Goal: Task Accomplishment & Management: Manage account settings

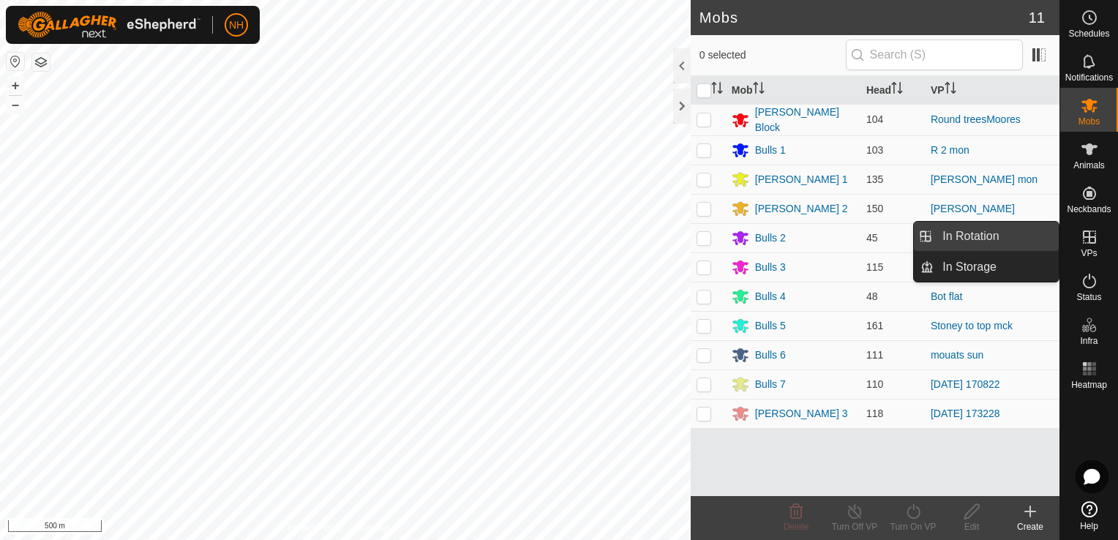
click at [970, 234] on link "In Rotation" at bounding box center [996, 236] width 125 height 29
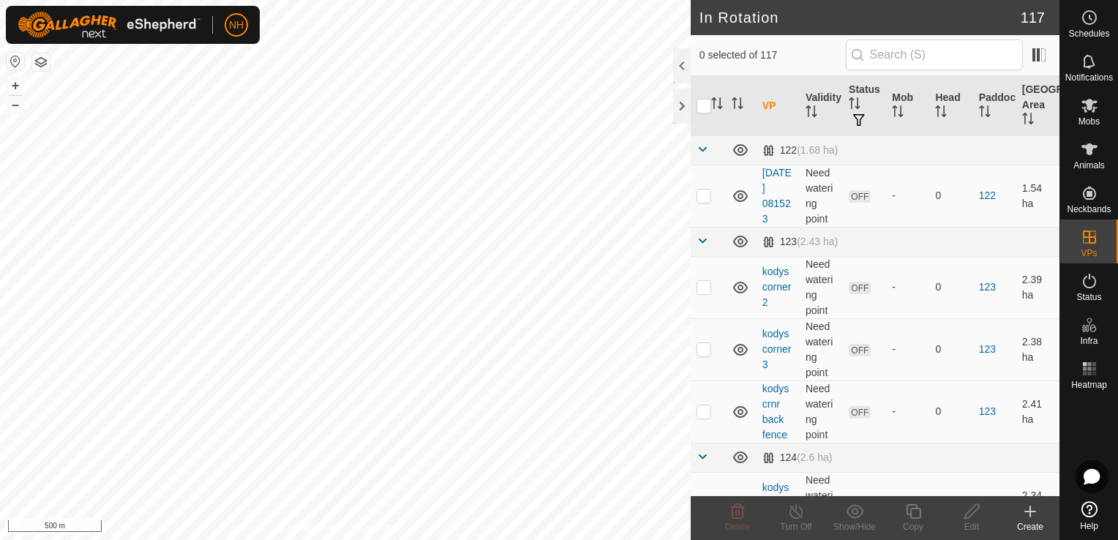
click at [1026, 514] on icon at bounding box center [1030, 512] width 18 height 18
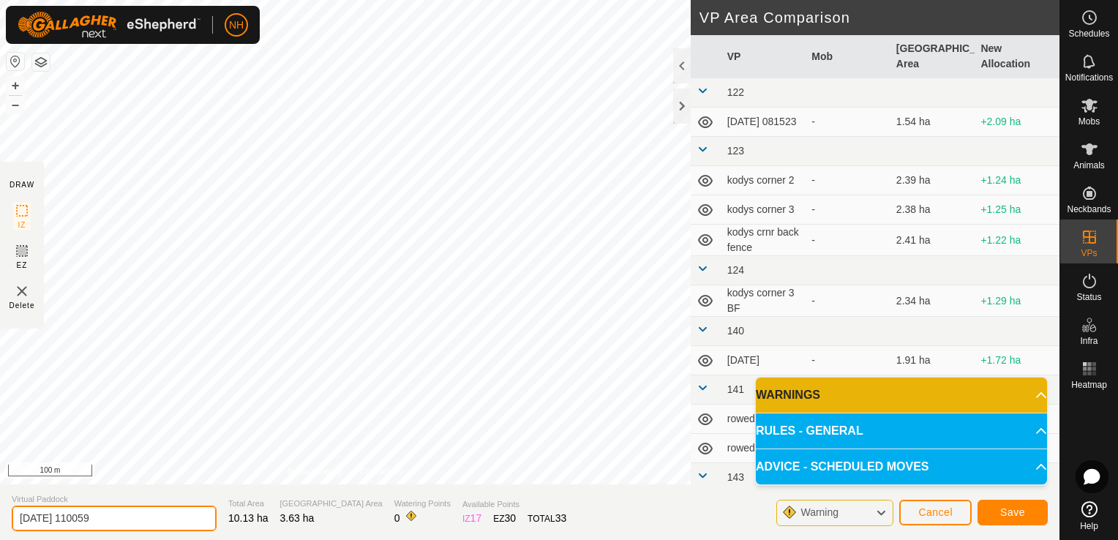
click at [131, 513] on input "[DATE] 110059" at bounding box center [114, 519] width 205 height 26
type input "2"
type input "mouats mon"
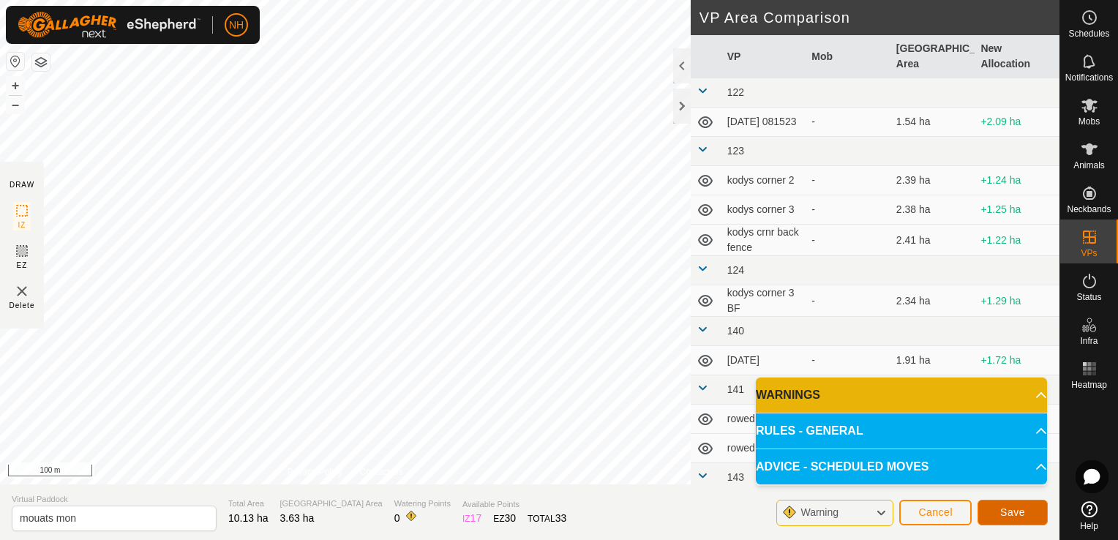
click at [988, 509] on button "Save" at bounding box center [1012, 513] width 70 height 26
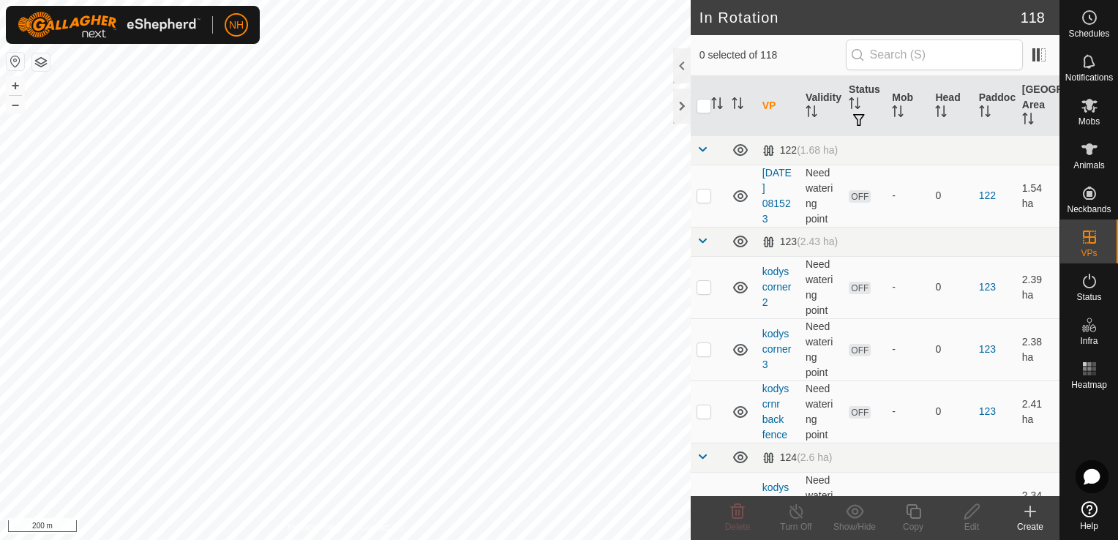
click at [1030, 516] on icon at bounding box center [1030, 511] width 0 height 10
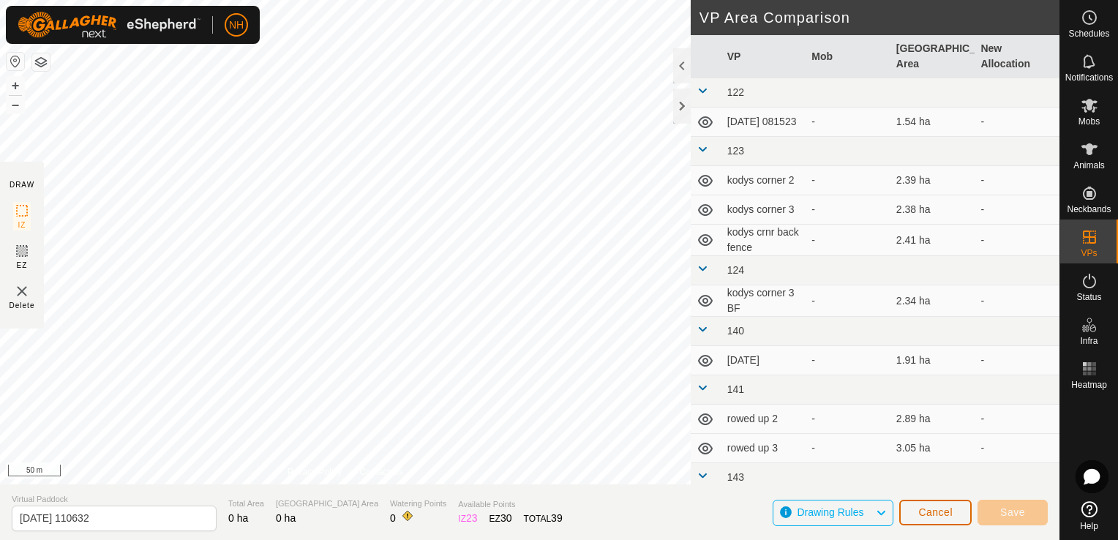
click at [949, 511] on span "Cancel" at bounding box center [935, 512] width 34 height 12
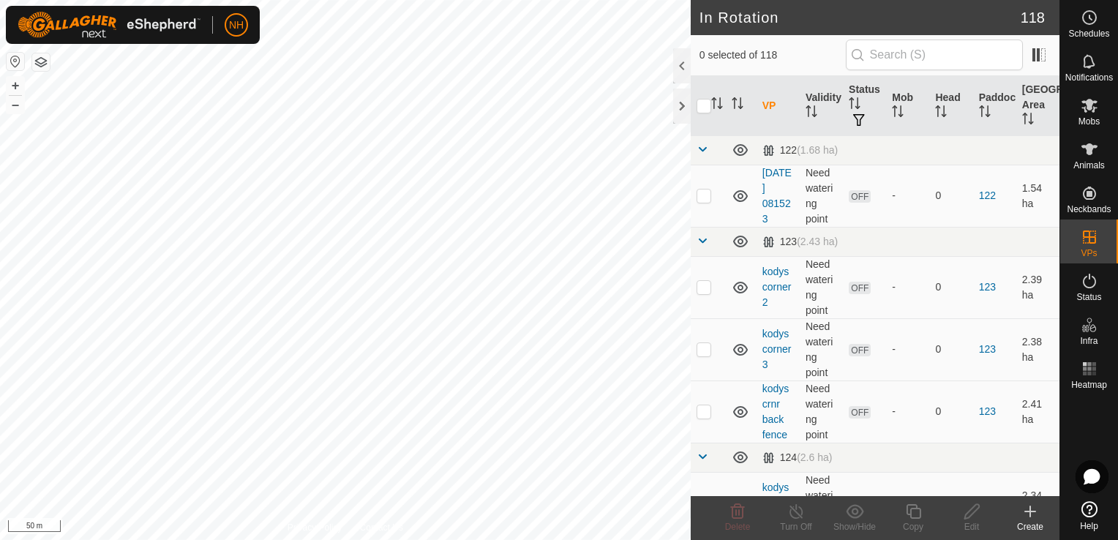
click at [1027, 516] on icon at bounding box center [1030, 512] width 18 height 18
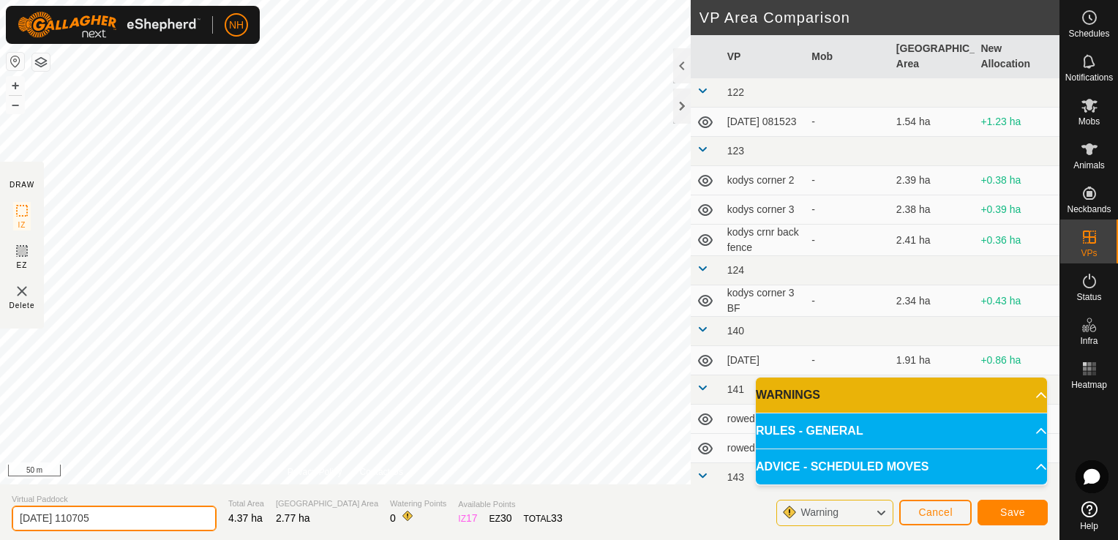
click at [116, 516] on input "[DATE] 110705" at bounding box center [114, 519] width 205 height 26
type input "2"
type input "tussock mon"
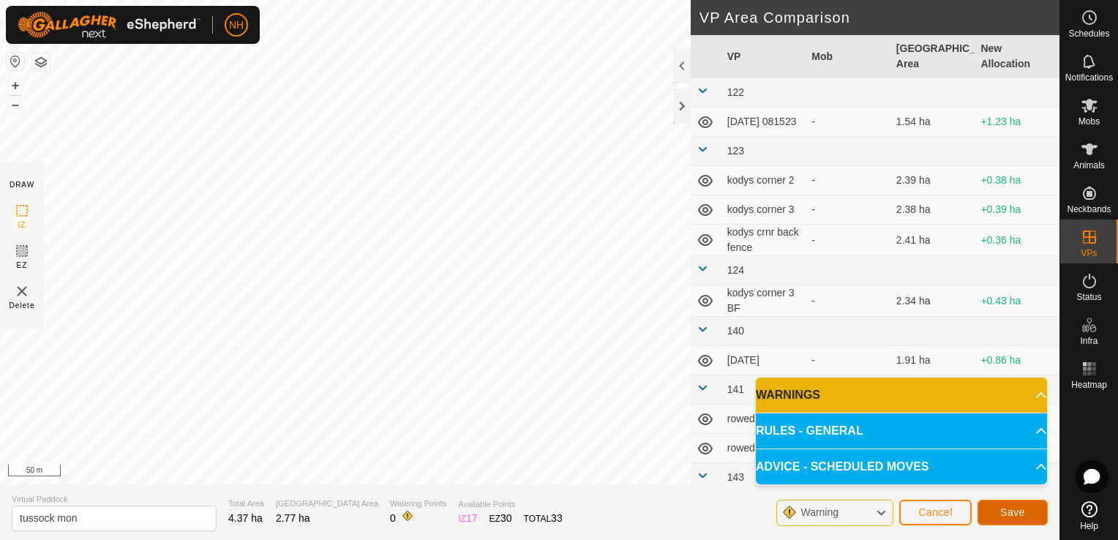
click at [995, 512] on button "Save" at bounding box center [1012, 513] width 70 height 26
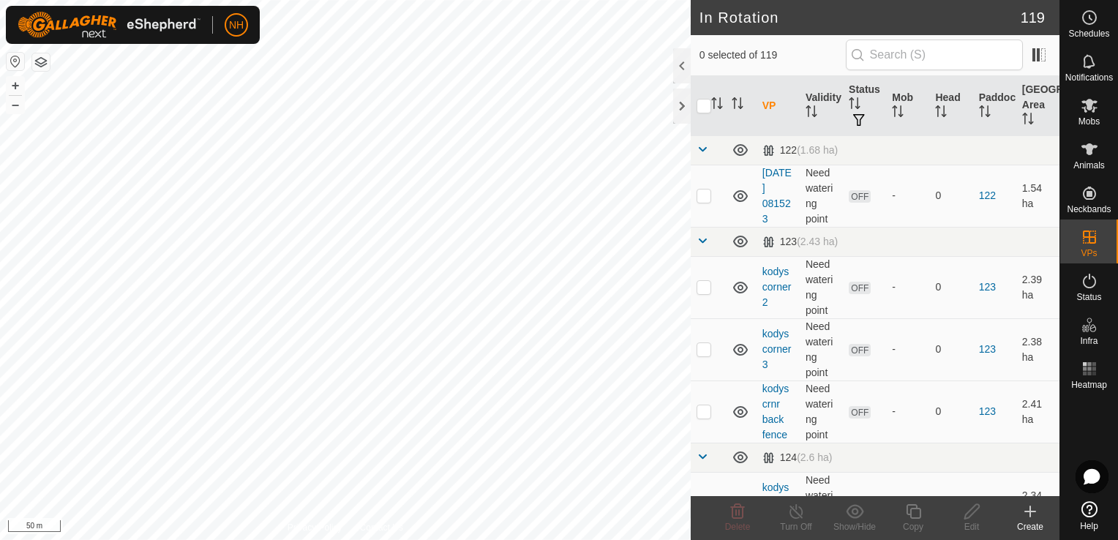
click at [1032, 511] on icon at bounding box center [1030, 511] width 10 height 0
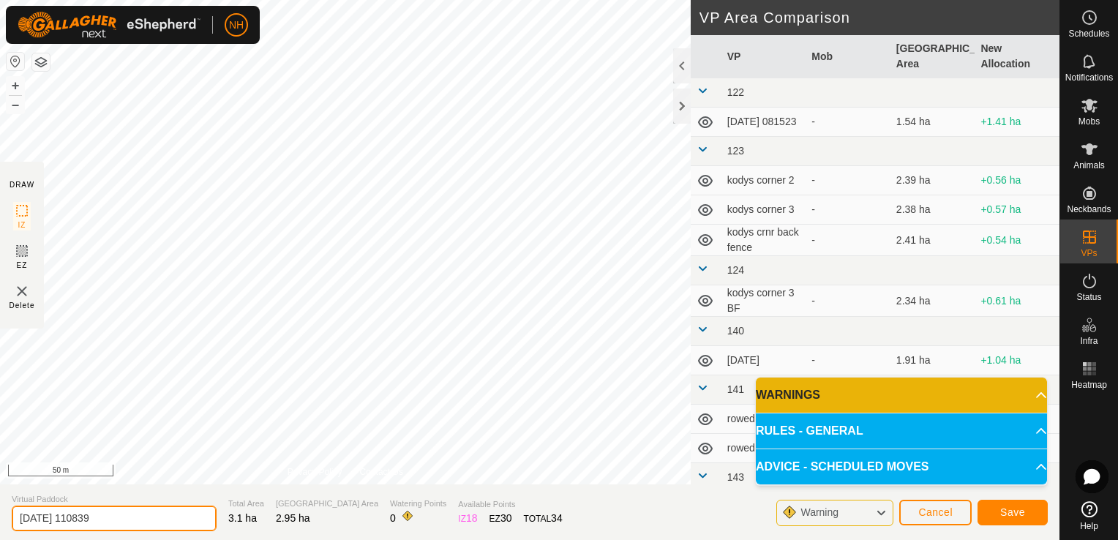
click at [138, 516] on input "[DATE] 110839" at bounding box center [114, 519] width 205 height 26
type input "2"
type input "m"
type input "tussock tue"
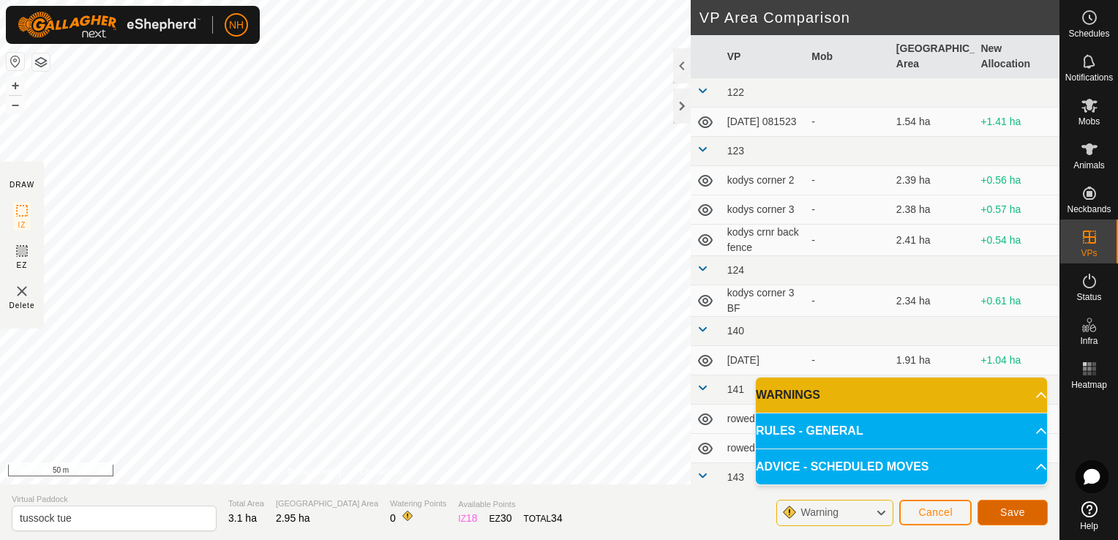
click at [1015, 508] on span "Save" at bounding box center [1012, 512] width 25 height 12
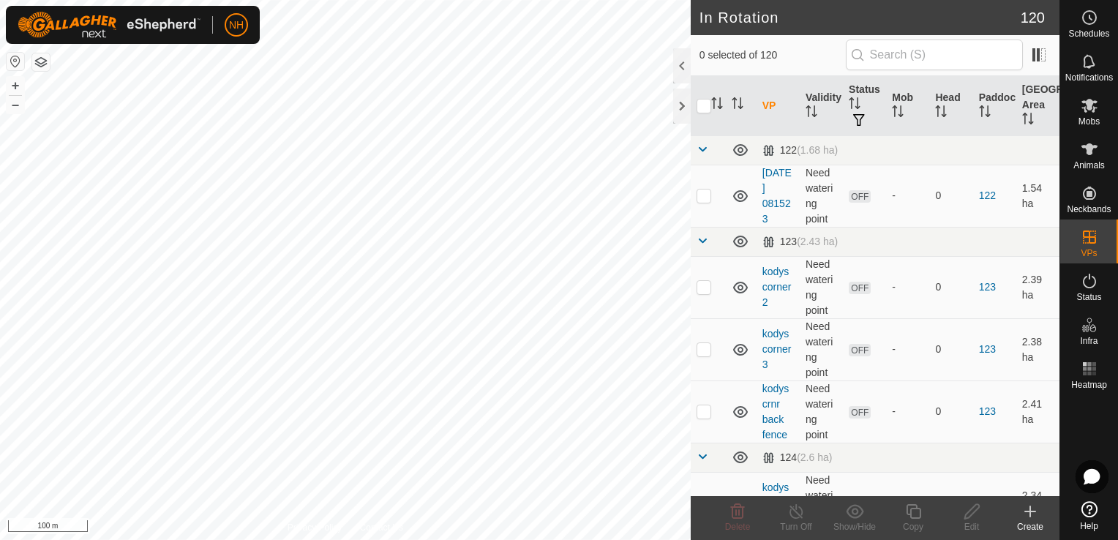
click at [1029, 511] on icon at bounding box center [1030, 511] width 10 height 0
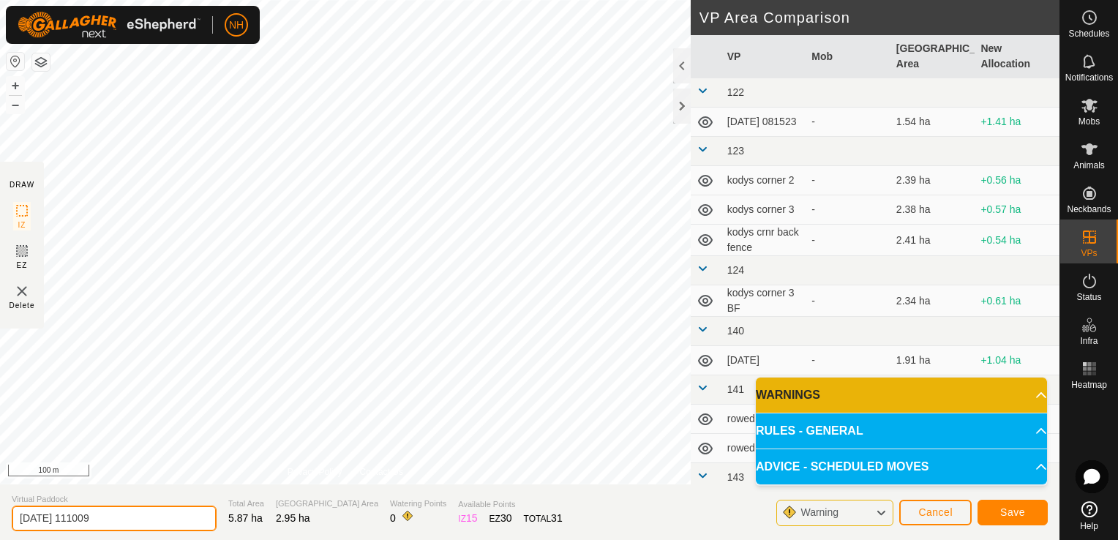
click at [131, 518] on input "[DATE] 111009" at bounding box center [114, 519] width 205 height 26
type input "2"
type input "tussock wed"
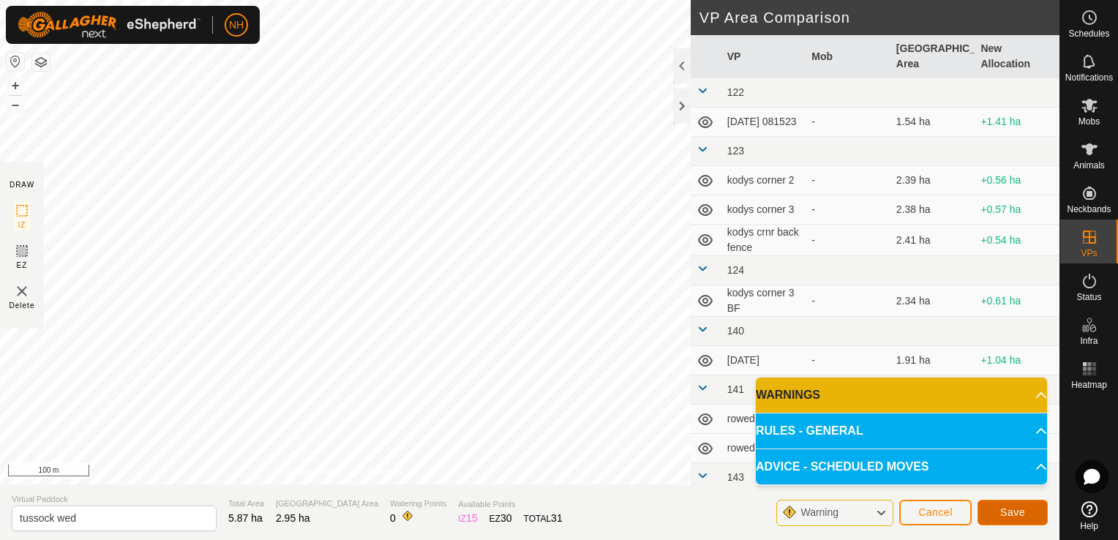
click at [1004, 505] on button "Save" at bounding box center [1012, 513] width 70 height 26
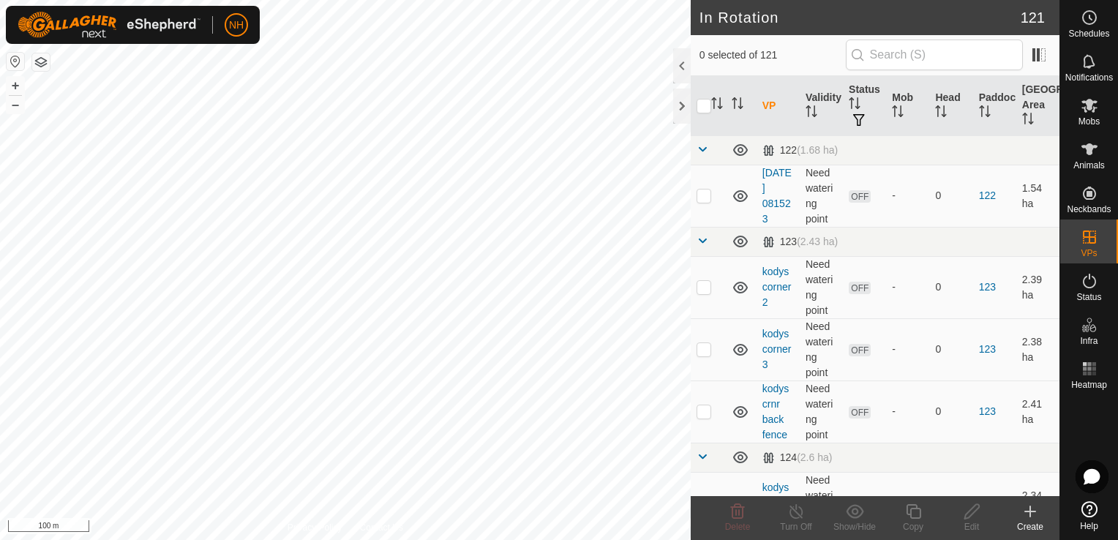
click at [1026, 511] on icon at bounding box center [1030, 511] width 10 height 0
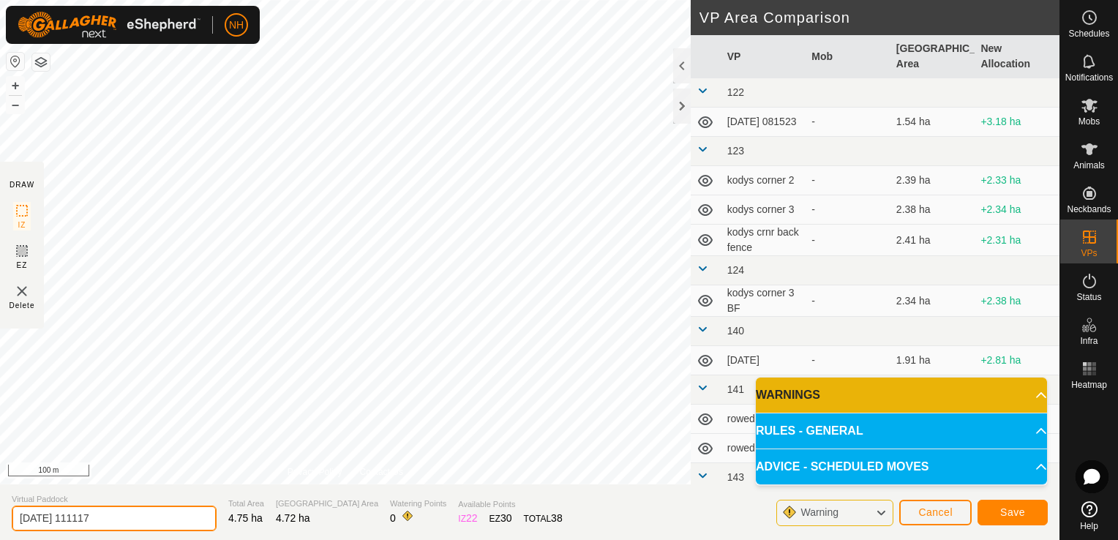
click at [149, 514] on input "[DATE] 111117" at bounding box center [114, 519] width 205 height 26
type input "2"
type input "tussock thur"
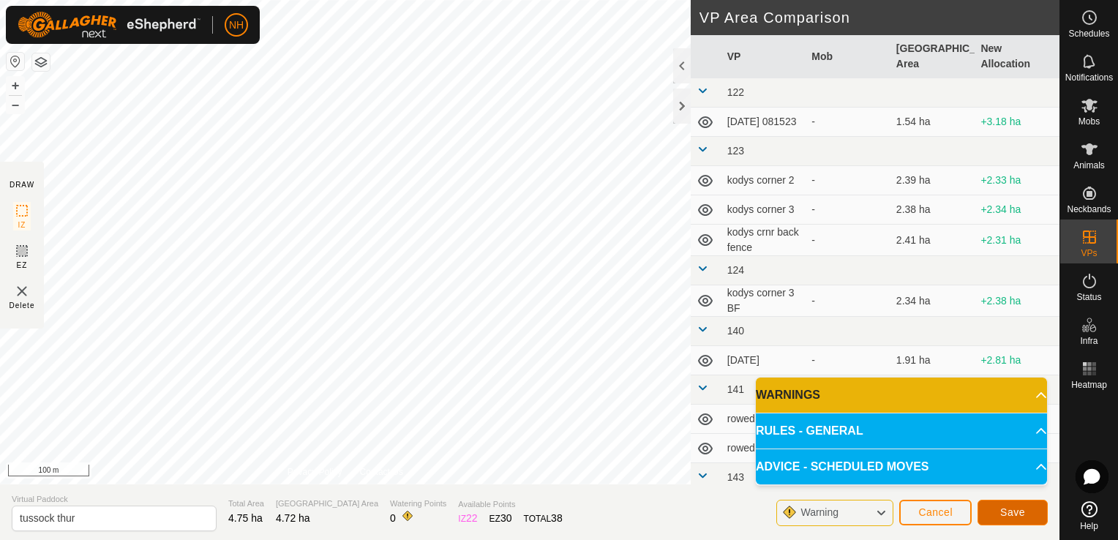
click at [1004, 508] on span "Save" at bounding box center [1012, 512] width 25 height 12
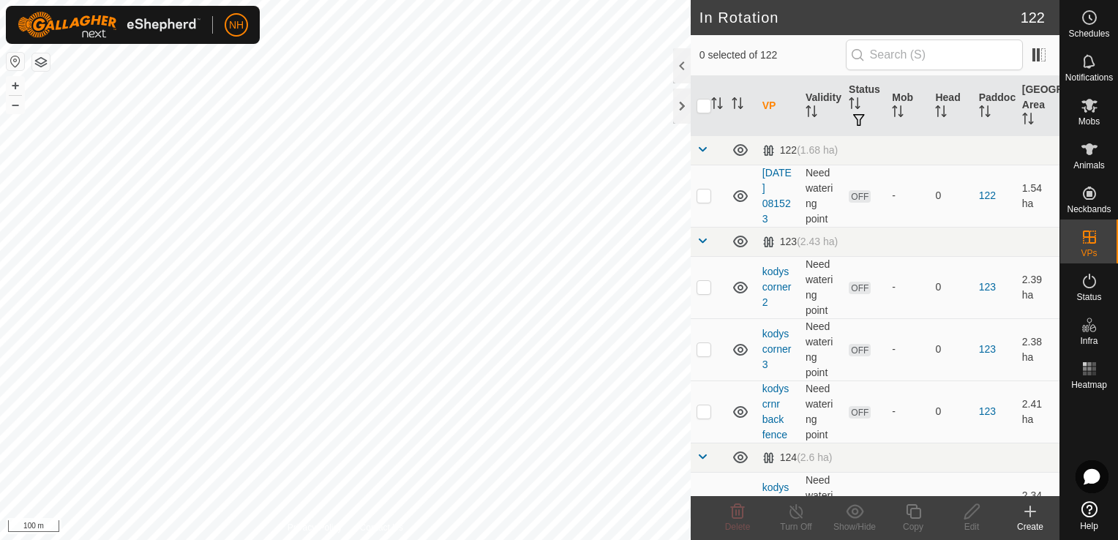
click at [483, 539] on html "NH Schedules Notifications Mobs Animals Neckbands VPs Status Infra Heatmap Help…" at bounding box center [559, 270] width 1118 height 540
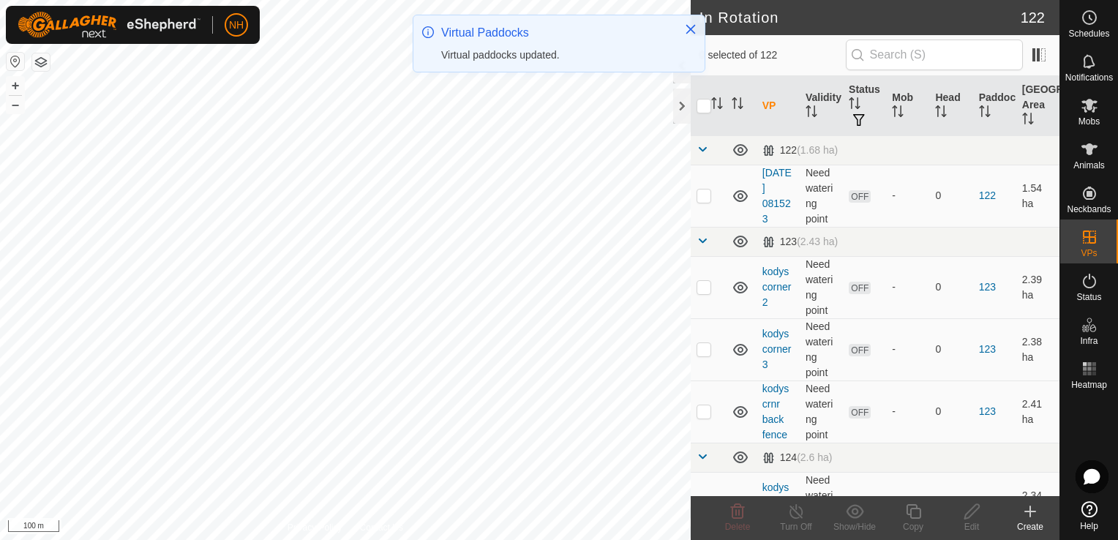
click at [1029, 511] on icon at bounding box center [1030, 511] width 10 height 0
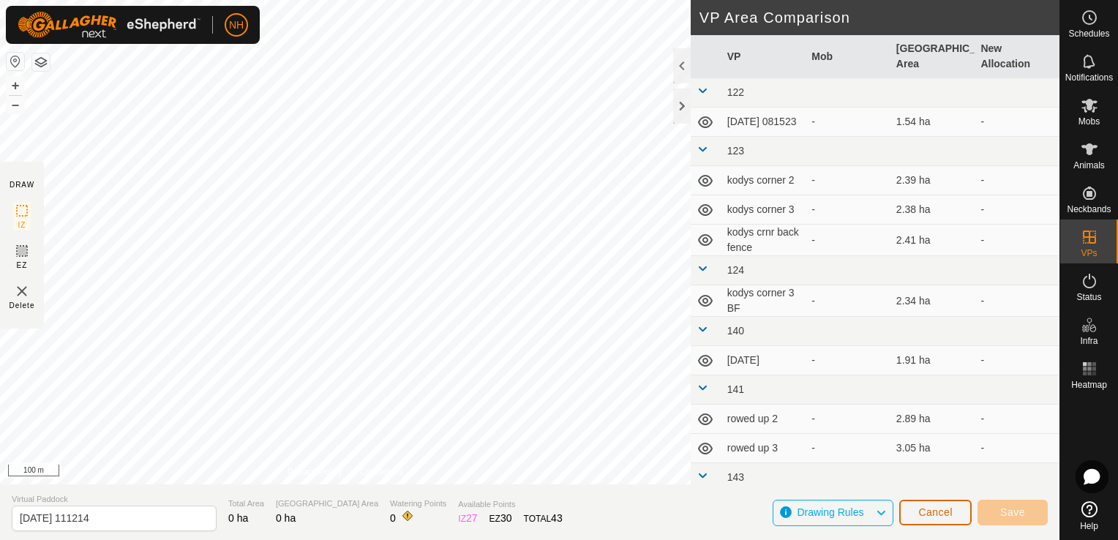
click at [919, 514] on button "Cancel" at bounding box center [935, 513] width 72 height 26
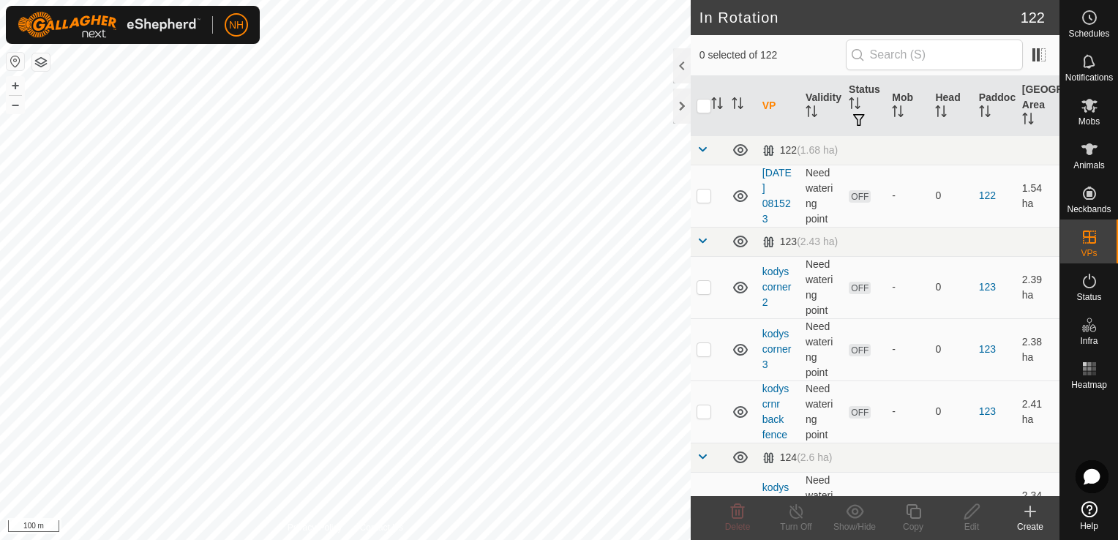
click at [1027, 514] on icon at bounding box center [1030, 512] width 18 height 18
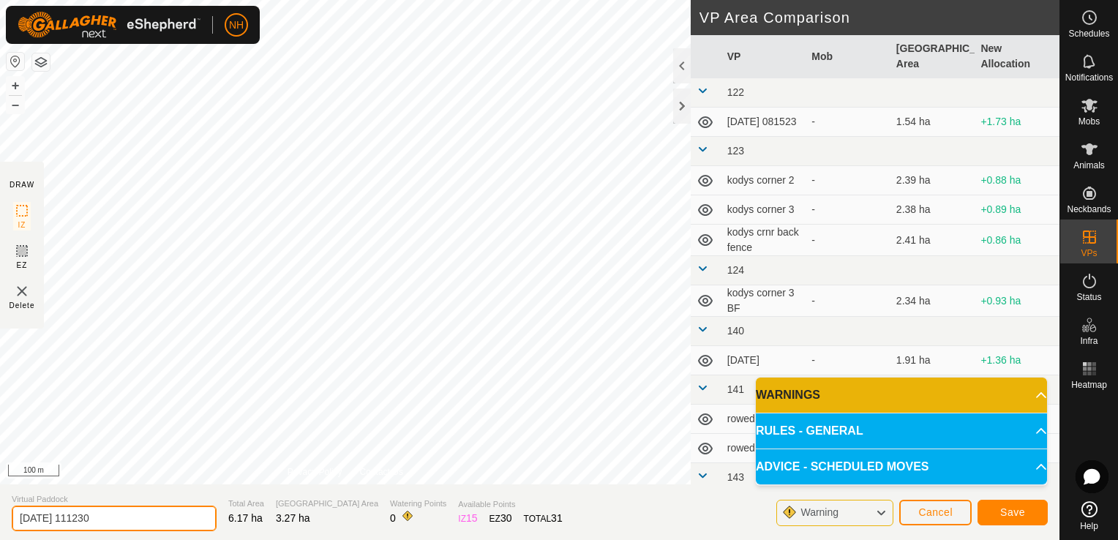
click at [127, 522] on input "[DATE] 111230" at bounding box center [114, 519] width 205 height 26
type input "2"
type input "mouats tue"
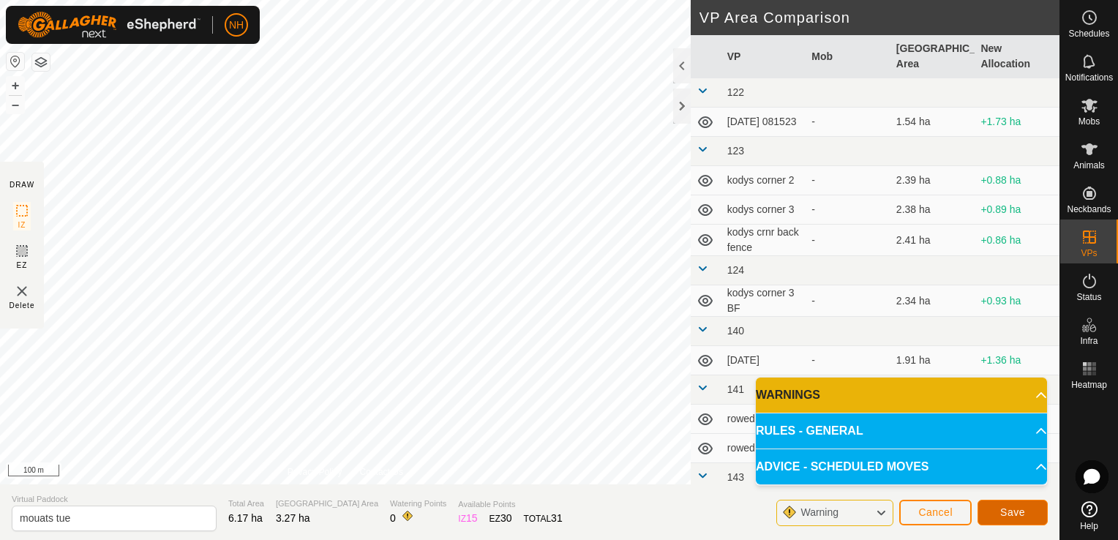
click at [999, 512] on button "Save" at bounding box center [1012, 513] width 70 height 26
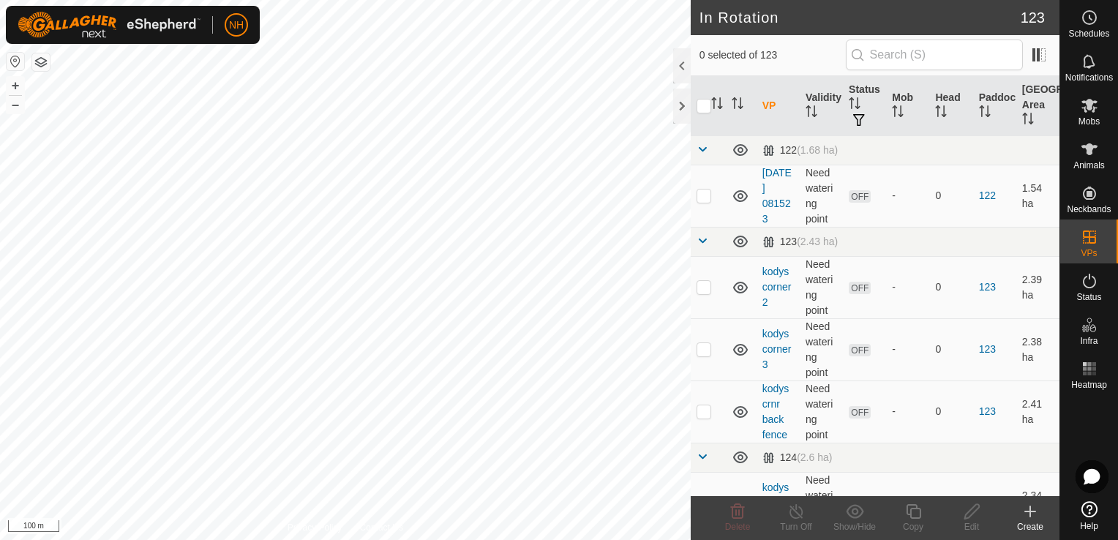
click at [1033, 516] on icon at bounding box center [1030, 512] width 18 height 18
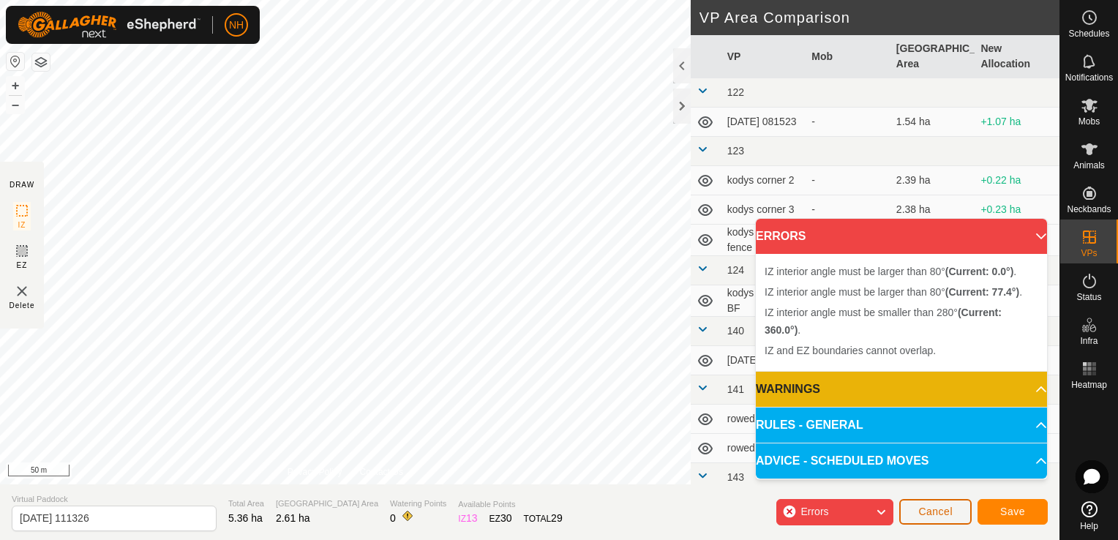
click at [946, 516] on span "Cancel" at bounding box center [935, 512] width 34 height 12
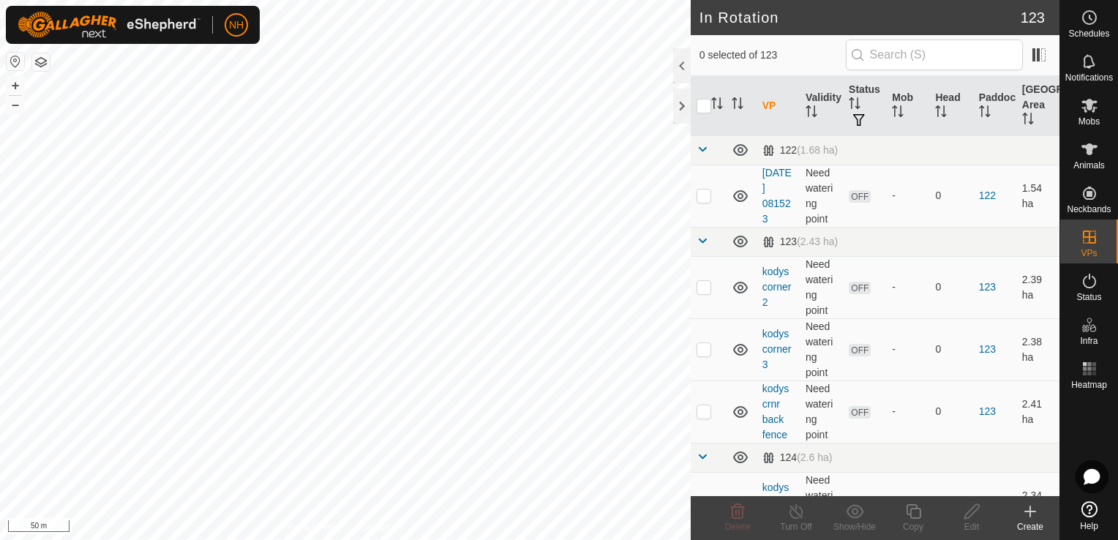
click at [1028, 513] on icon at bounding box center [1030, 512] width 18 height 18
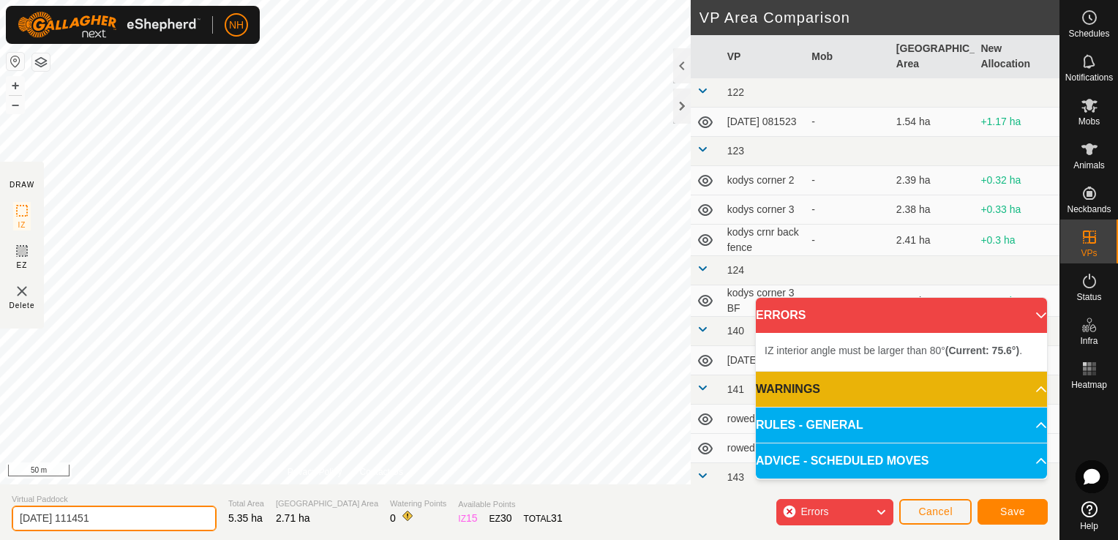
click at [138, 514] on input "[DATE] 111451" at bounding box center [114, 519] width 205 height 26
type input "2"
type input "tus wed"
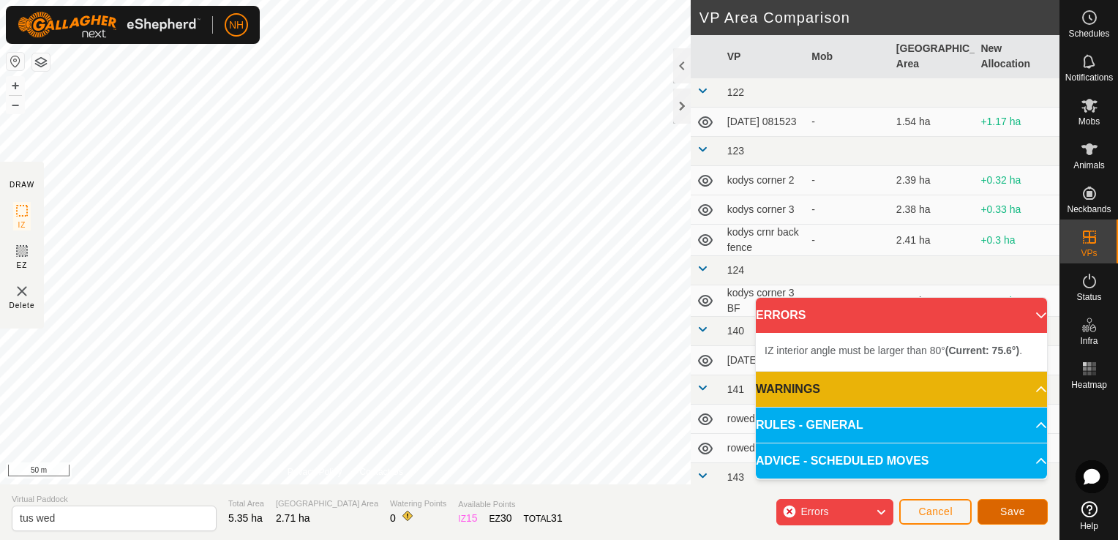
click at [1005, 516] on span "Save" at bounding box center [1012, 512] width 25 height 12
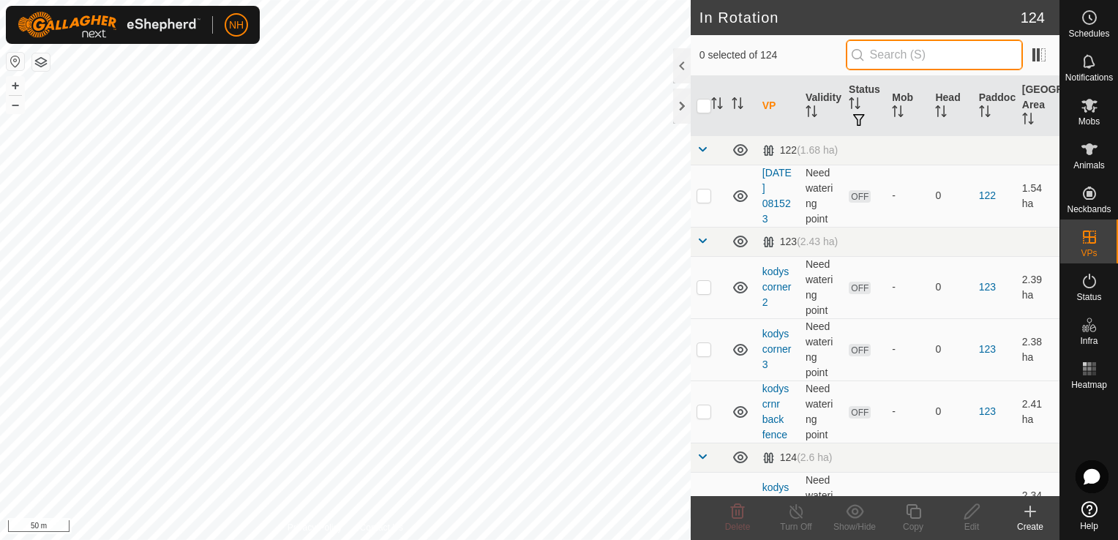
click at [917, 54] on input "text" at bounding box center [934, 55] width 177 height 31
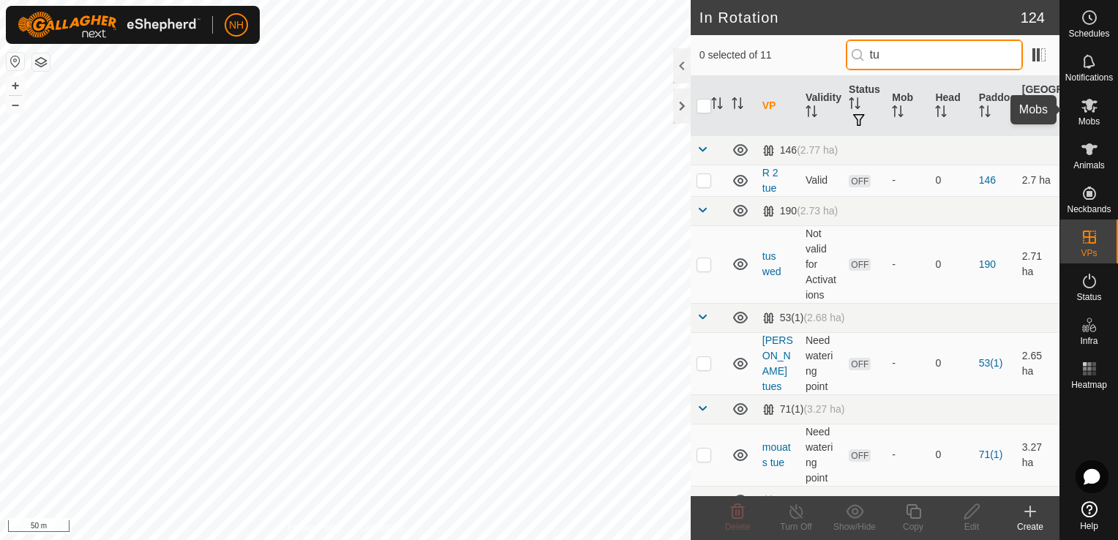
type input "tu"
click at [1083, 110] on icon at bounding box center [1090, 106] width 18 height 18
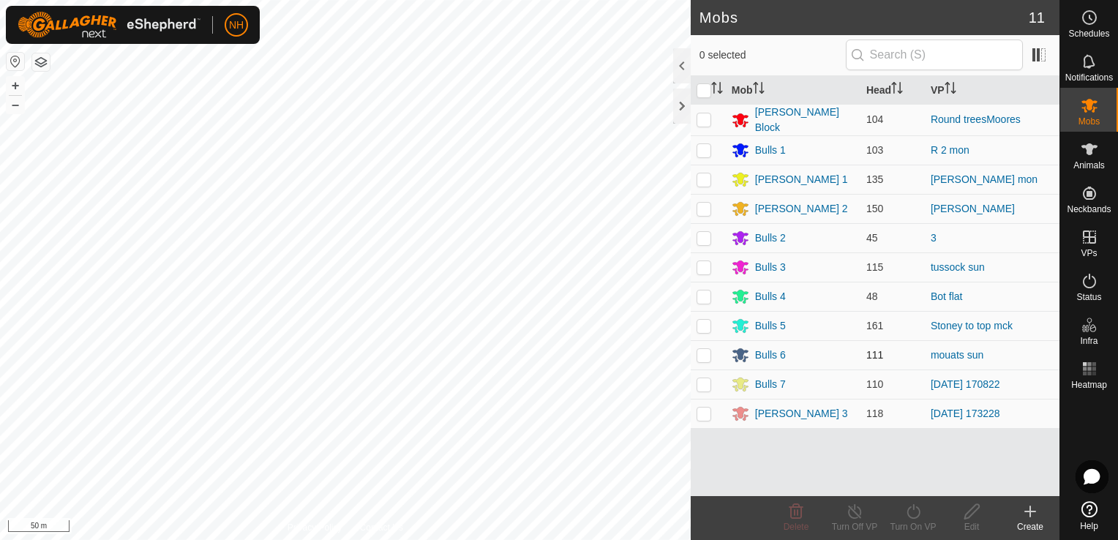
click at [705, 353] on p-checkbox at bounding box center [703, 355] width 15 height 12
checkbox input "true"
click at [912, 514] on icon at bounding box center [913, 512] width 18 height 18
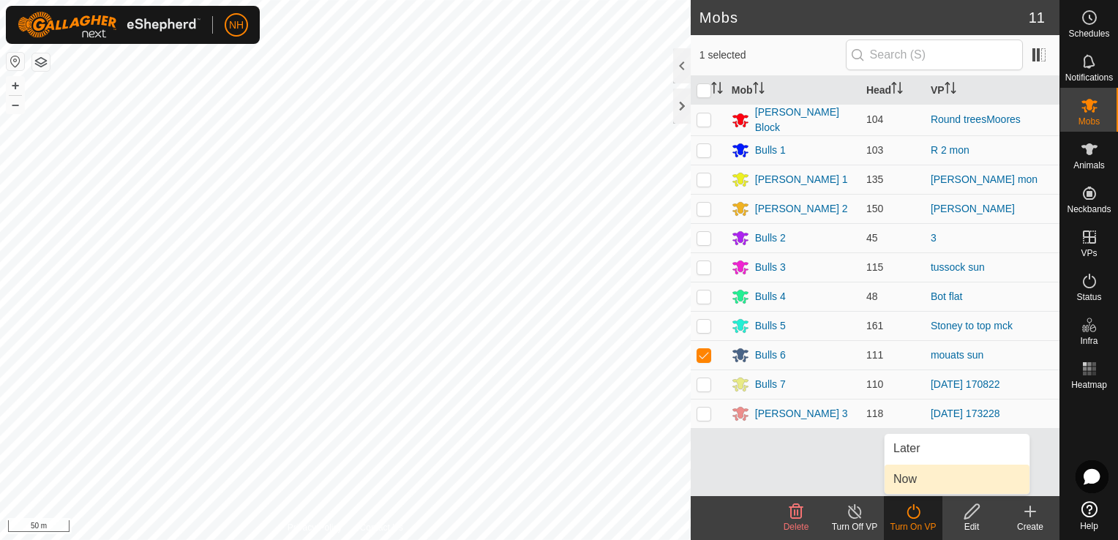
click at [898, 477] on link "Now" at bounding box center [956, 479] width 145 height 29
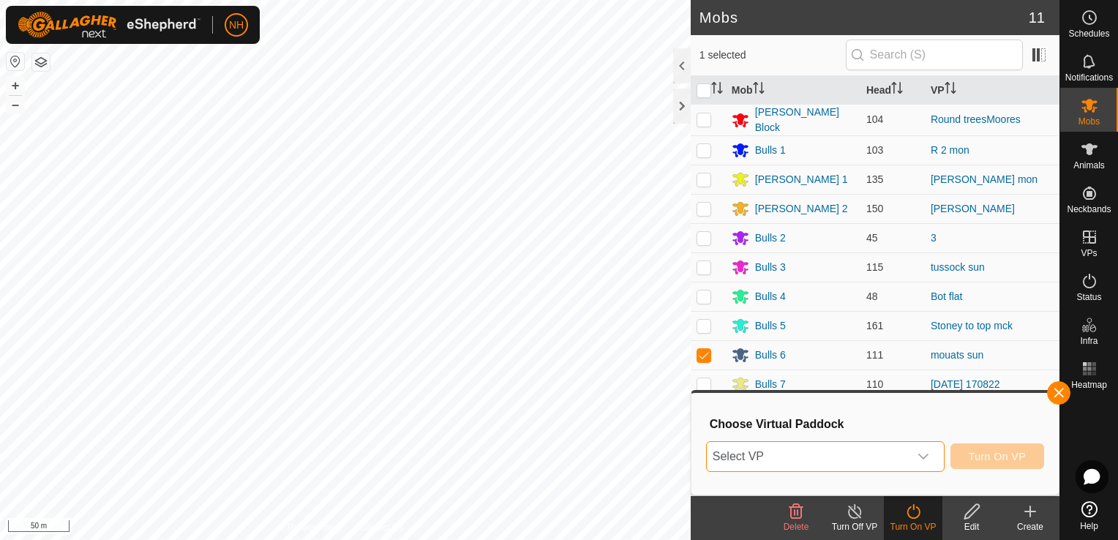
click at [846, 453] on span "Select VP" at bounding box center [808, 456] width 202 height 29
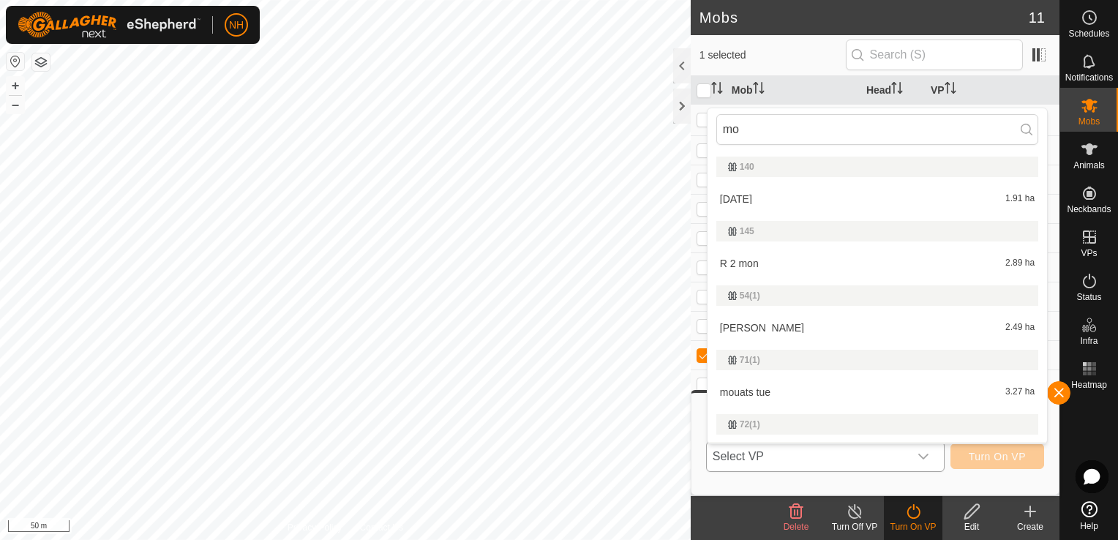
scroll to position [28, 0]
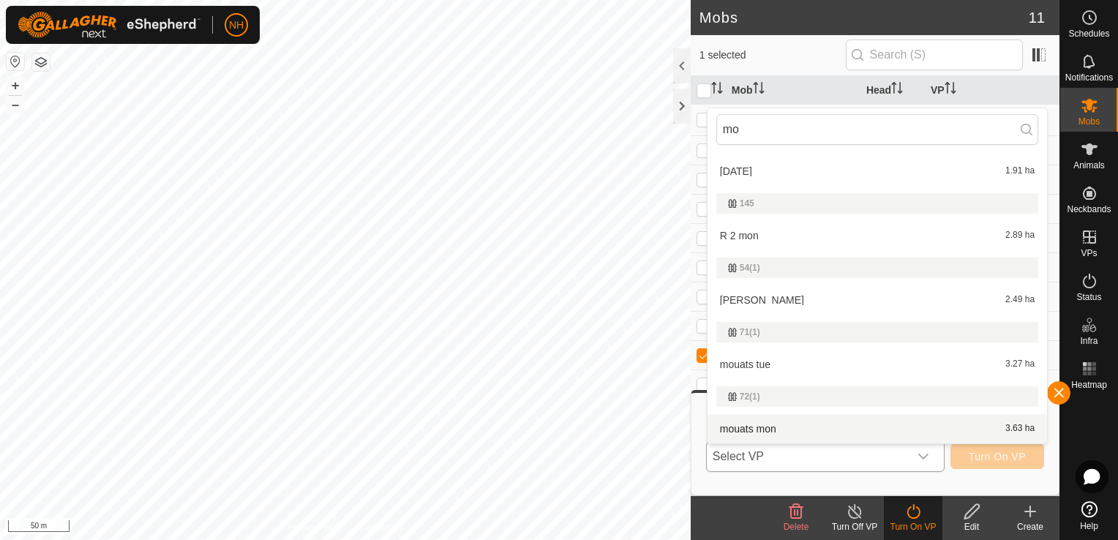
type input "mo"
click at [760, 429] on li "mouats mon 3.63 ha" at bounding box center [876, 428] width 339 height 29
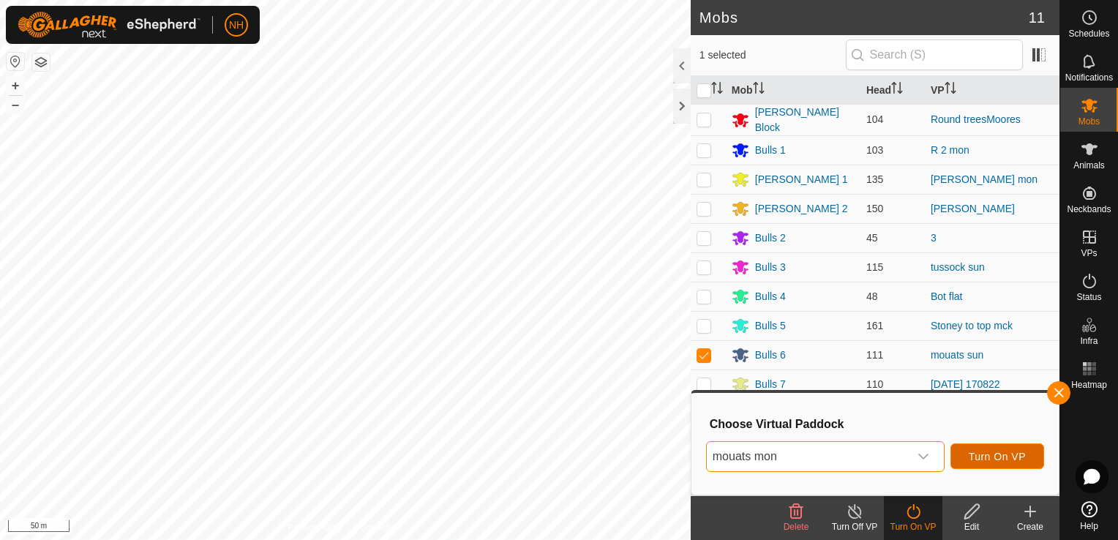
click at [1004, 456] on span "Turn On VP" at bounding box center [997, 457] width 57 height 12
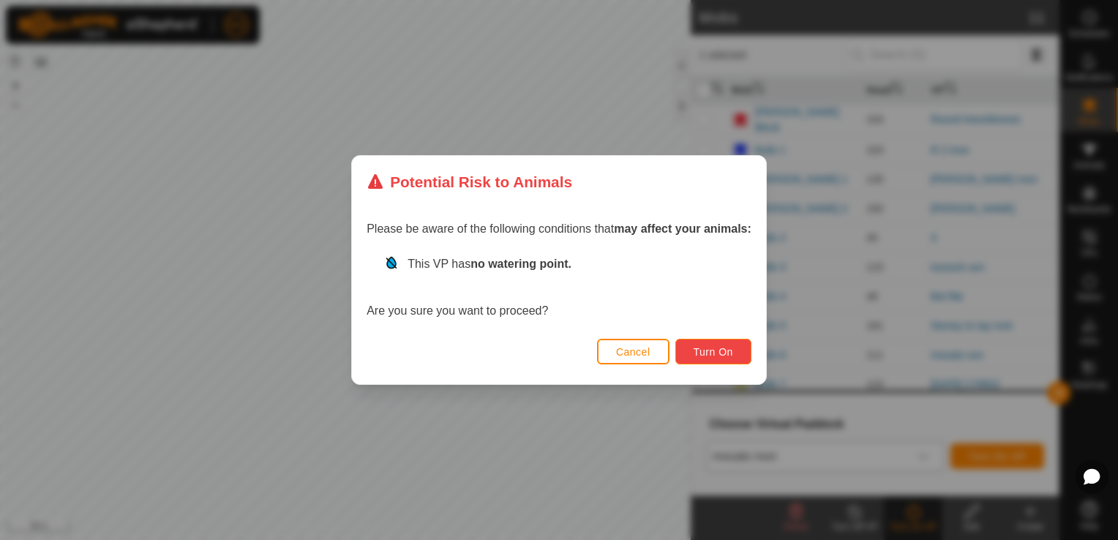
click at [715, 347] on span "Turn On" at bounding box center [714, 352] width 40 height 12
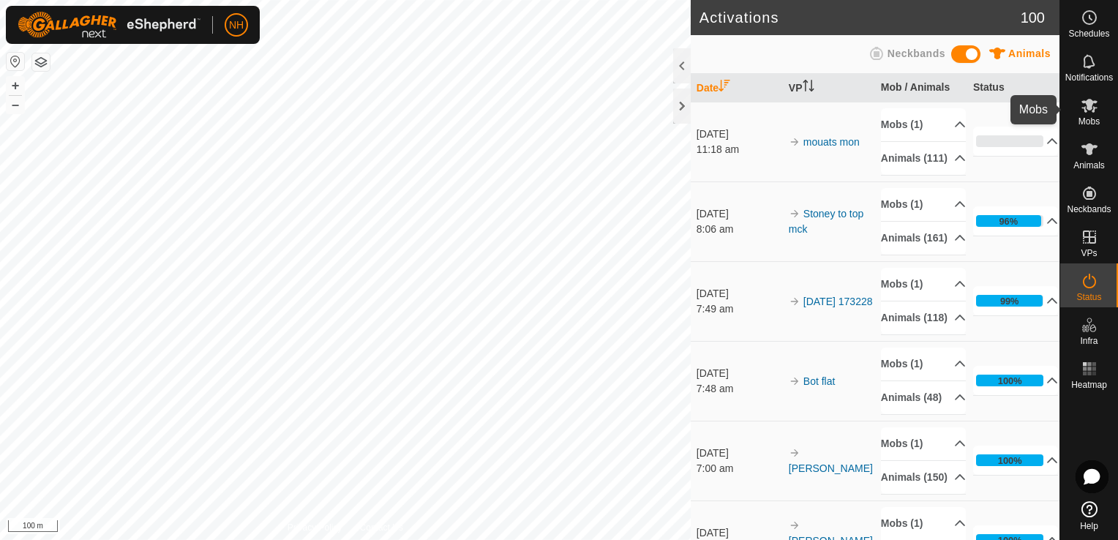
click at [1087, 108] on icon at bounding box center [1089, 106] width 16 height 14
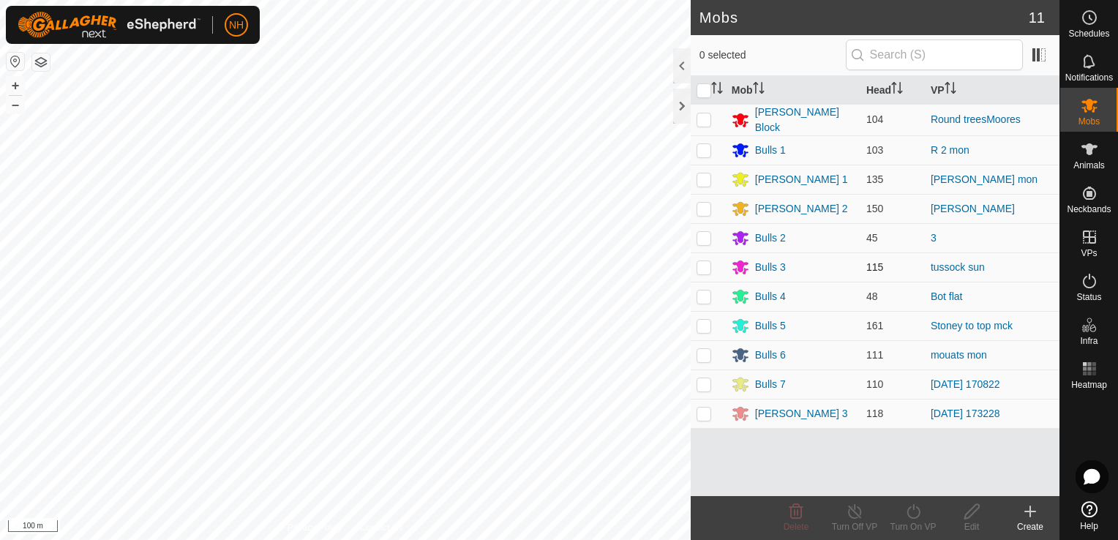
click at [704, 265] on p-checkbox at bounding box center [703, 267] width 15 height 12
checkbox input "true"
click at [910, 512] on icon at bounding box center [913, 512] width 18 height 18
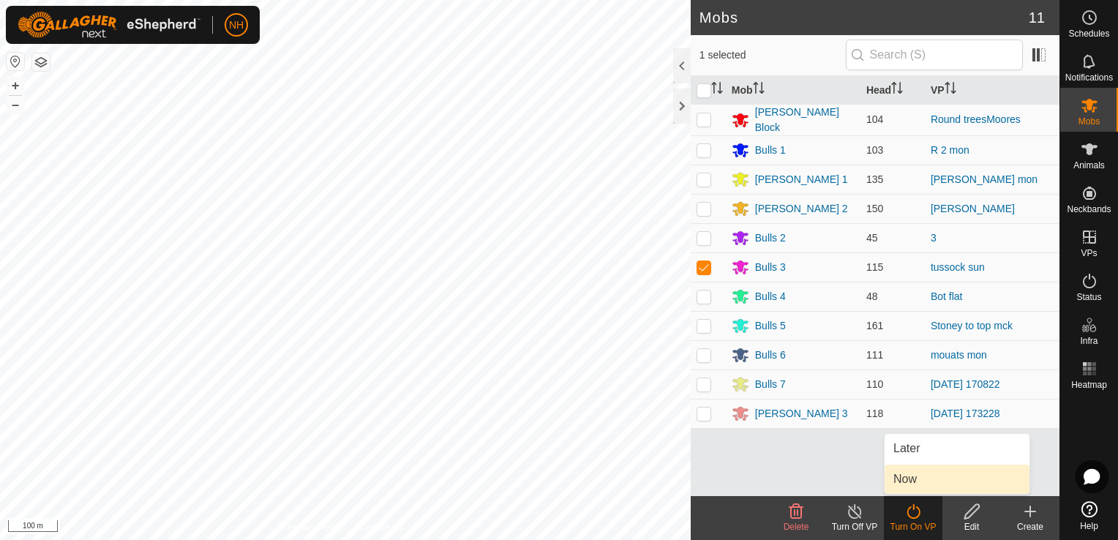
click at [904, 487] on link "Now" at bounding box center [956, 479] width 145 height 29
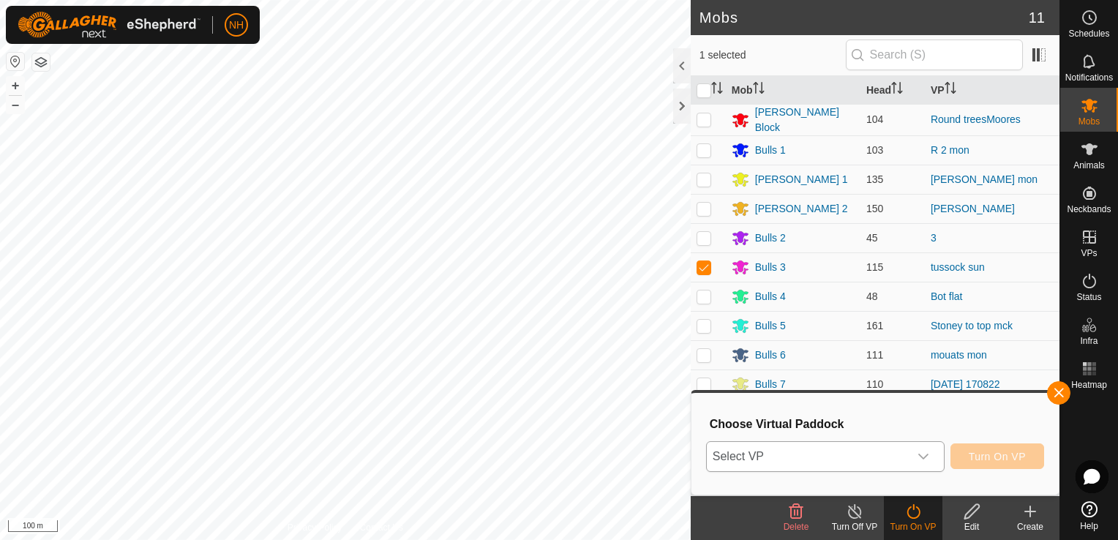
click at [808, 459] on span "Select VP" at bounding box center [808, 456] width 202 height 29
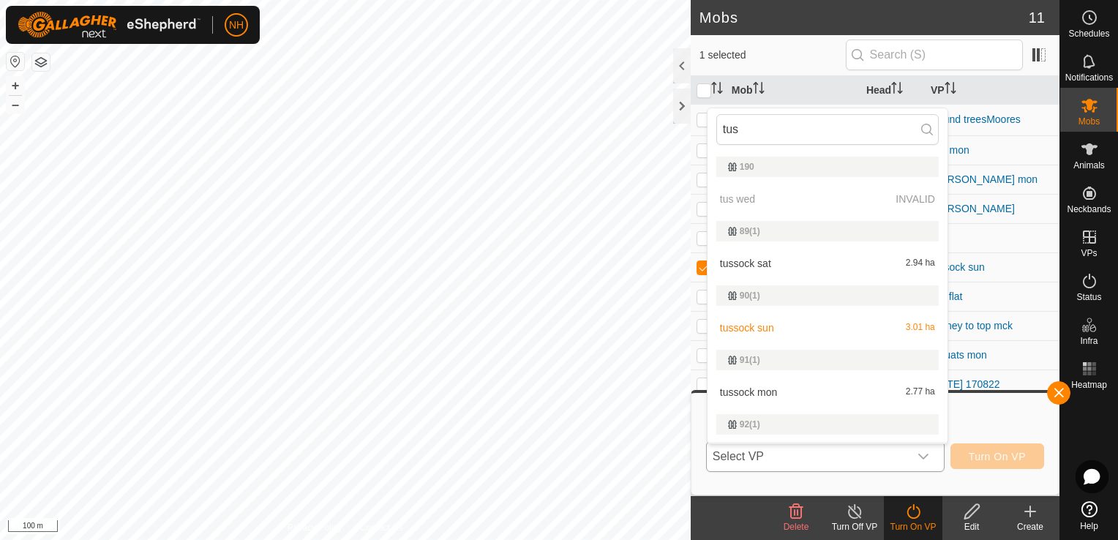
scroll to position [28, 0]
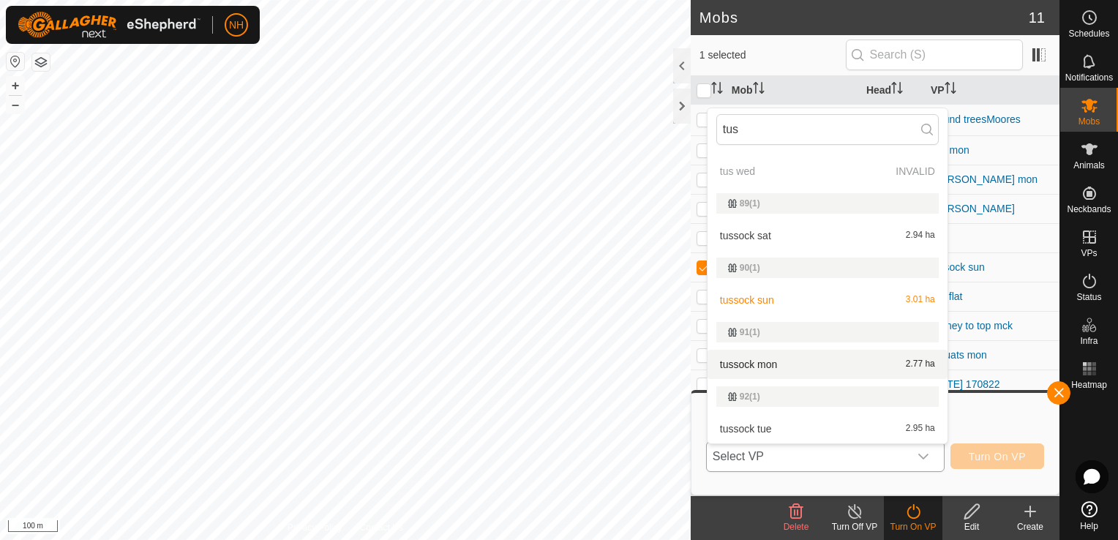
type input "tus"
click at [778, 363] on li "tussock mon 2.77 ha" at bounding box center [827, 364] width 240 height 29
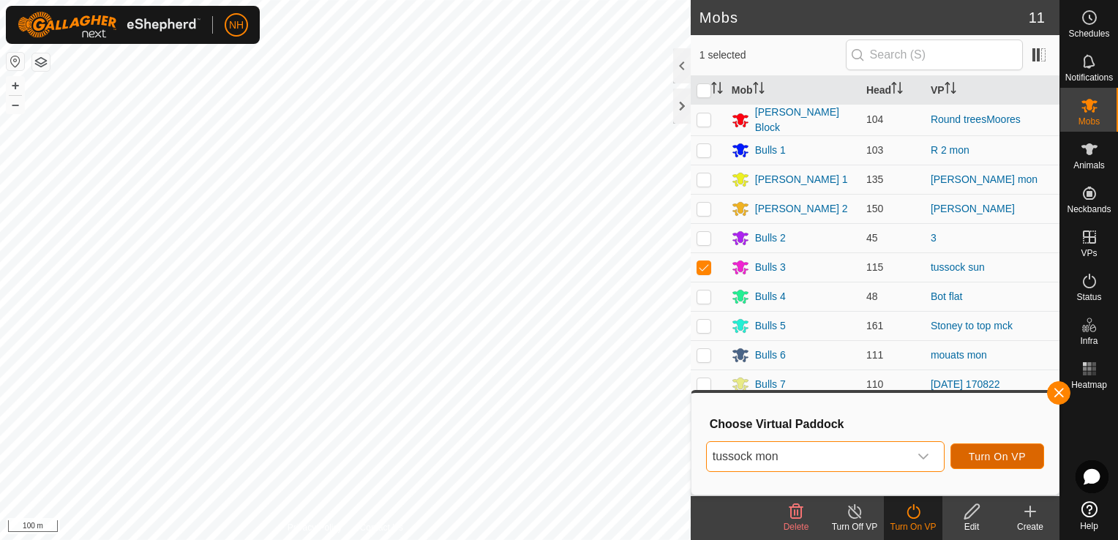
click at [999, 457] on span "Turn On VP" at bounding box center [997, 457] width 57 height 12
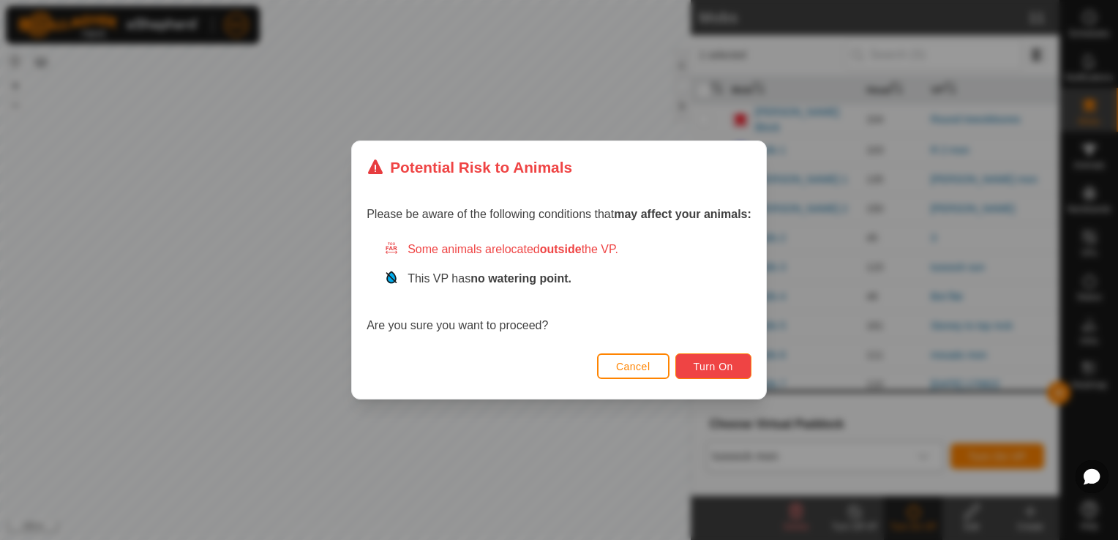
click at [717, 370] on span "Turn On" at bounding box center [714, 367] width 40 height 12
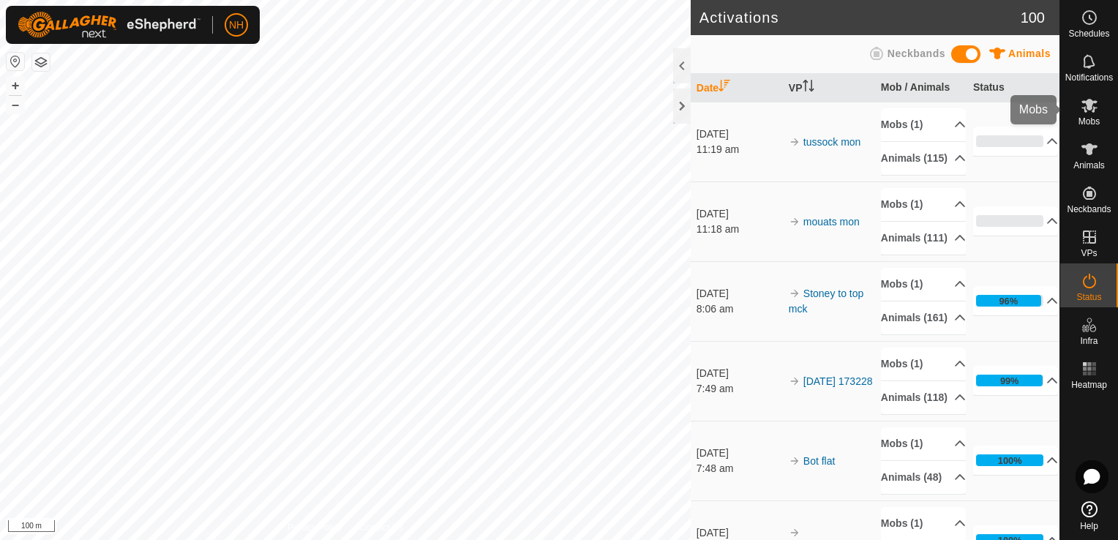
click at [1086, 119] on span "Mobs" at bounding box center [1088, 121] width 21 height 9
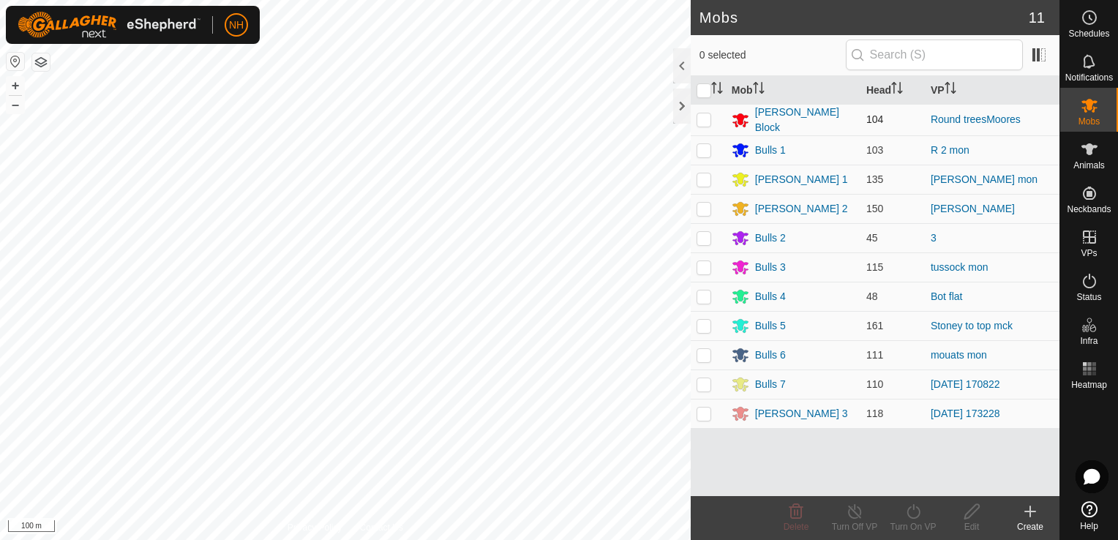
click at [707, 115] on p-checkbox at bounding box center [703, 119] width 15 height 12
checkbox input "true"
click at [913, 516] on icon at bounding box center [913, 512] width 18 height 18
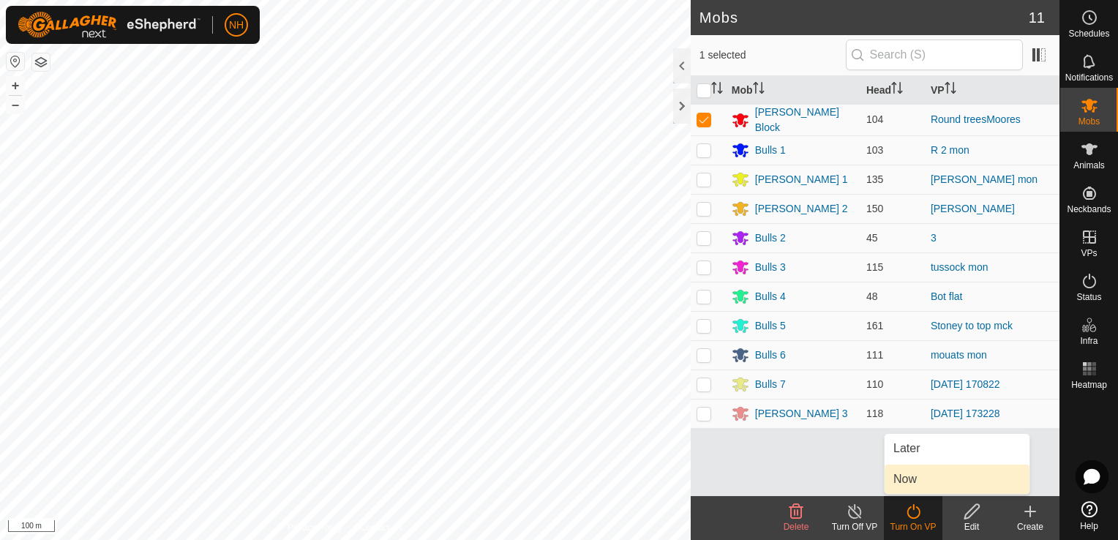
click at [906, 478] on link "Now" at bounding box center [956, 479] width 145 height 29
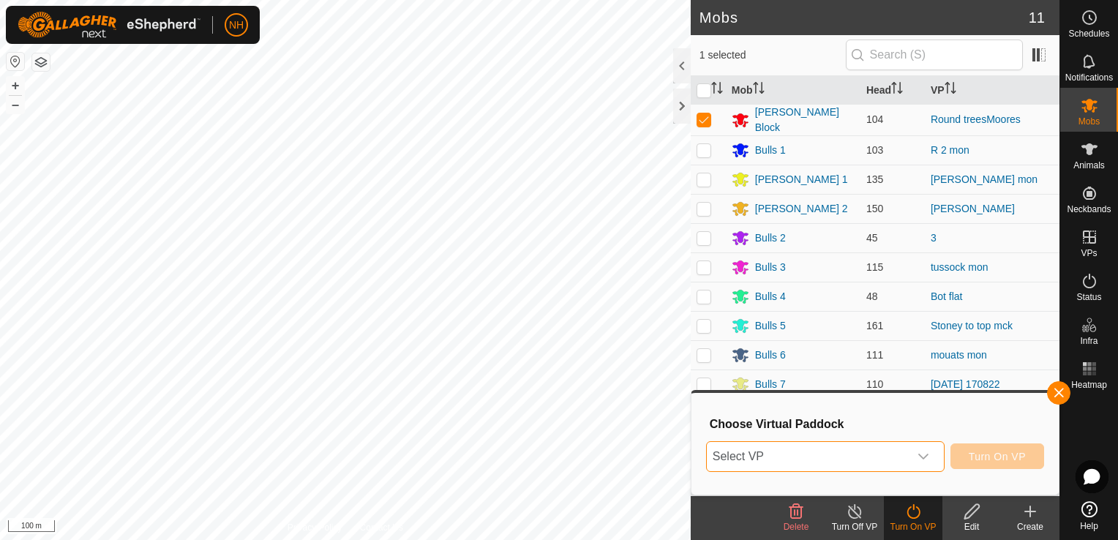
click at [839, 453] on span "Select VP" at bounding box center [808, 456] width 202 height 29
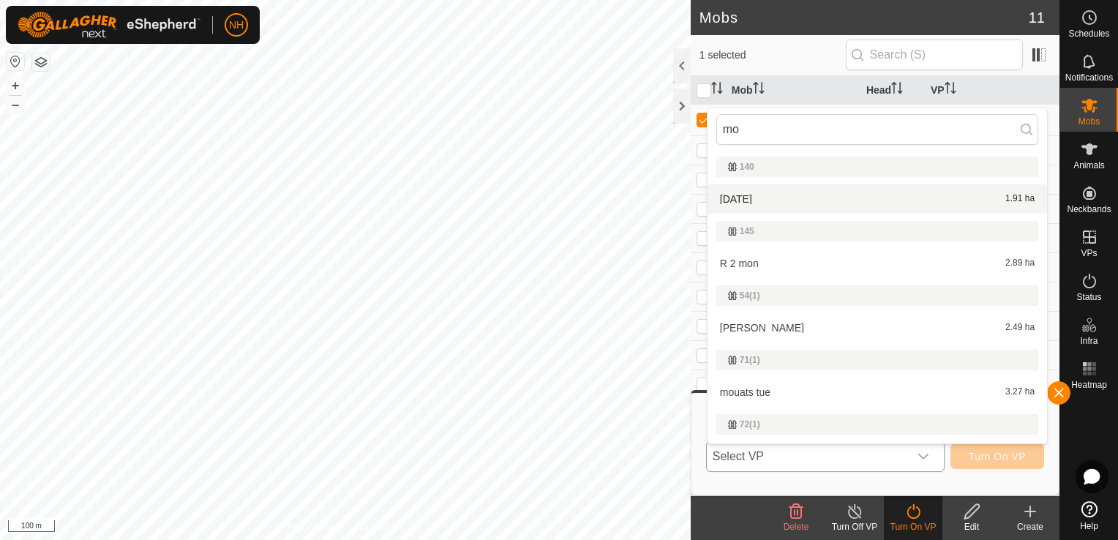
type input "m"
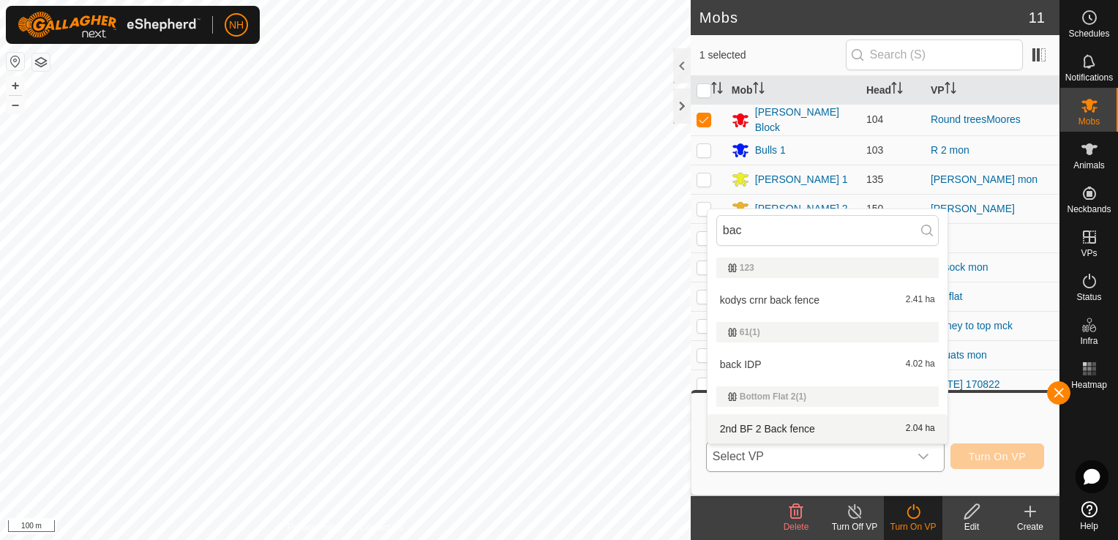
type input "bac"
click at [828, 455] on span "Select VP" at bounding box center [808, 456] width 202 height 29
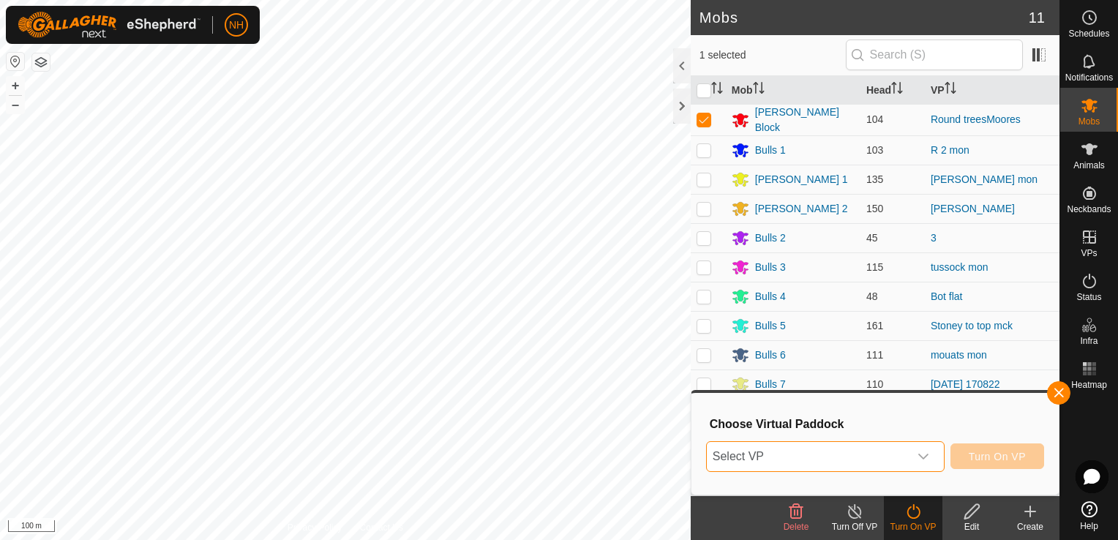
click at [828, 455] on span "Select VP" at bounding box center [808, 456] width 202 height 29
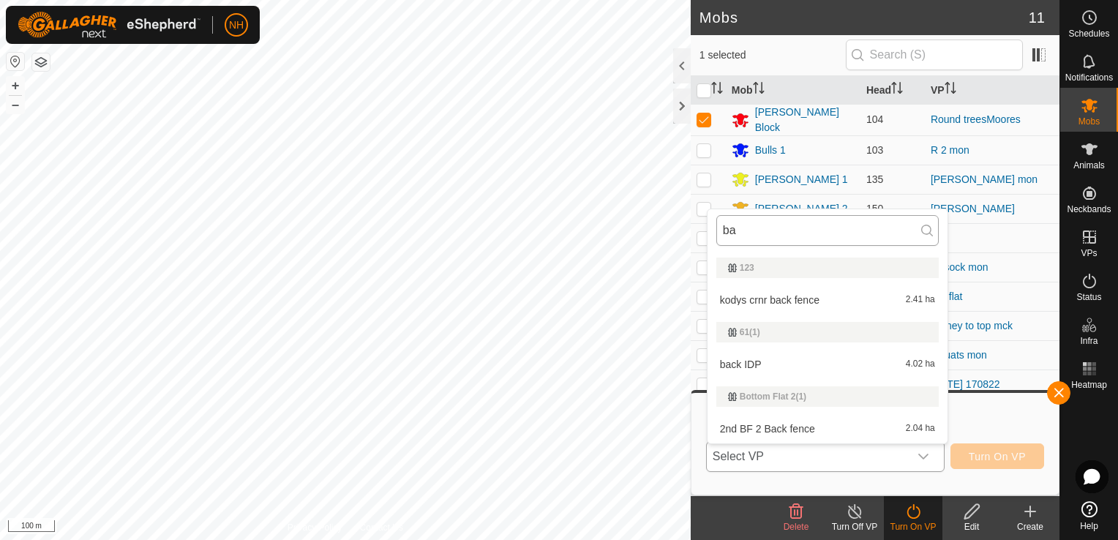
type input "b"
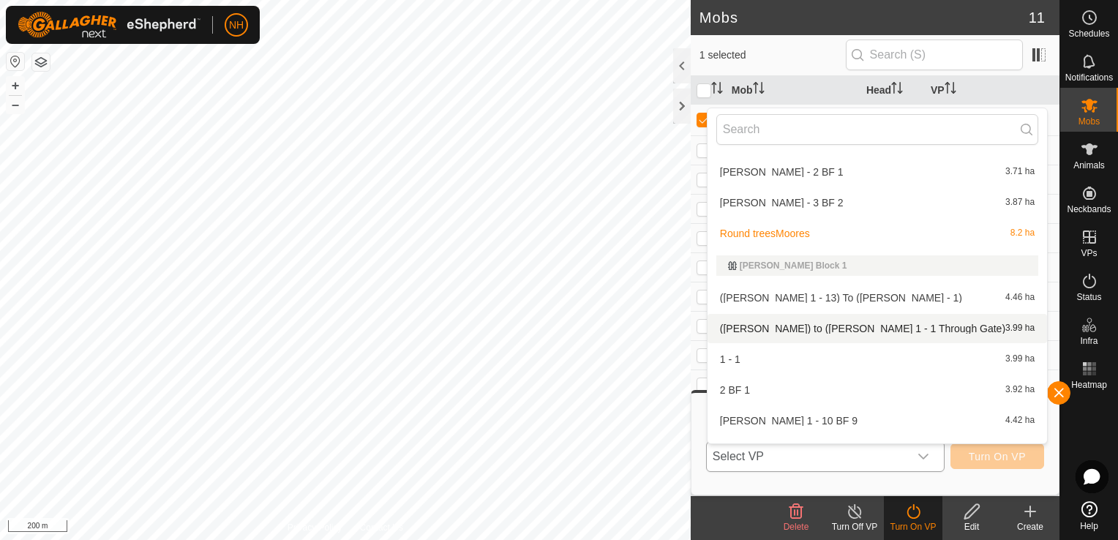
scroll to position [3453, 0]
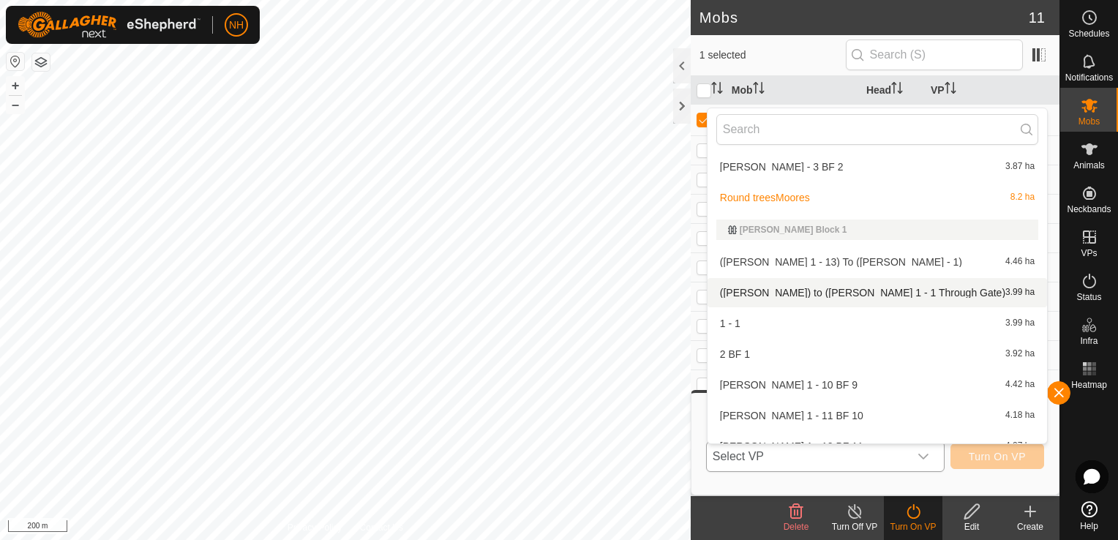
click at [729, 293] on li "([PERSON_NAME]) to ([PERSON_NAME] 1 - 1 Through Gate) 3.99 ha" at bounding box center [876, 292] width 339 height 29
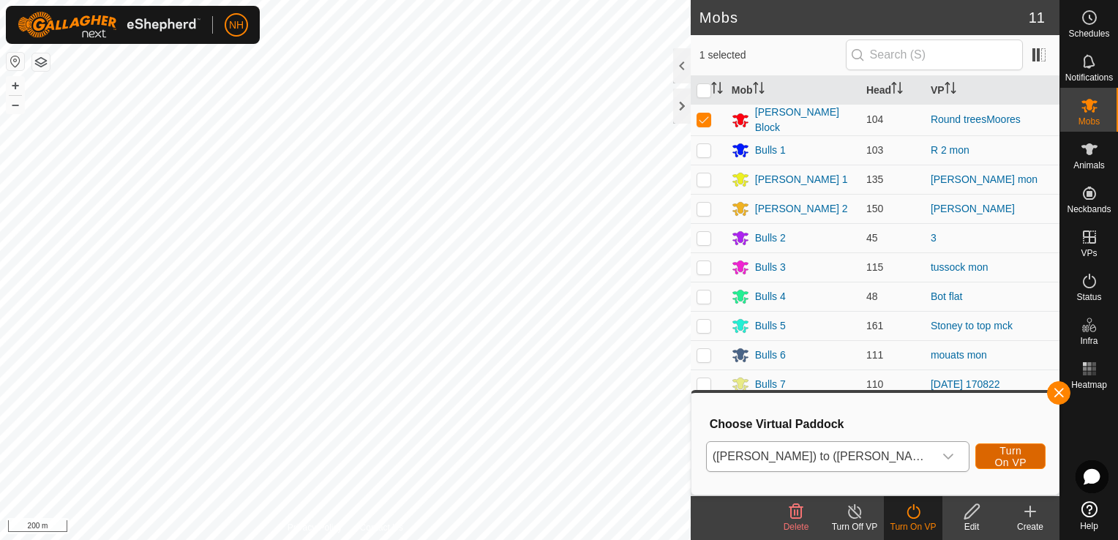
click at [993, 452] on span "Turn On VP" at bounding box center [1010, 456] width 34 height 23
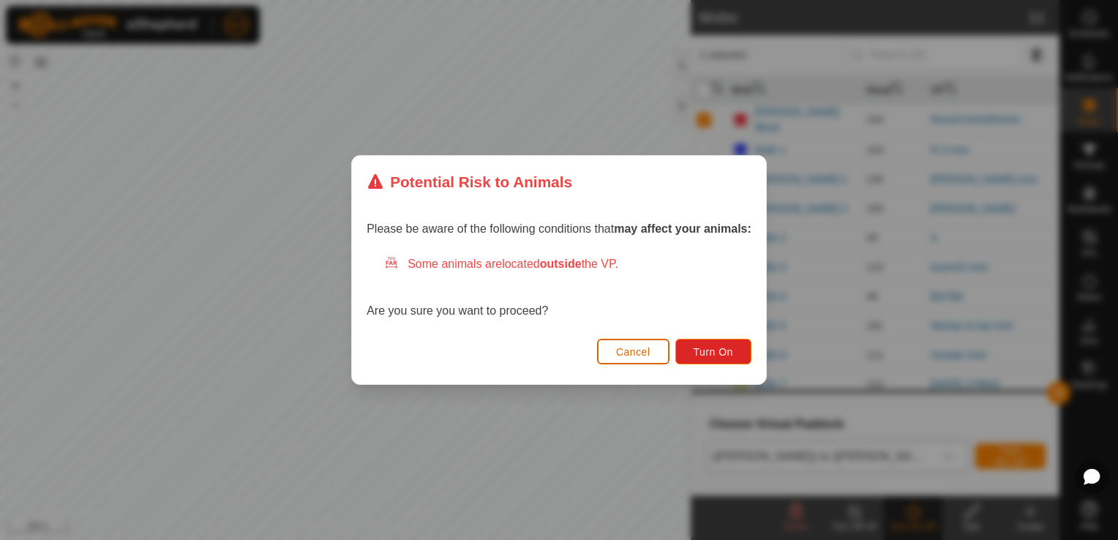
click at [622, 348] on span "Cancel" at bounding box center [633, 352] width 34 height 12
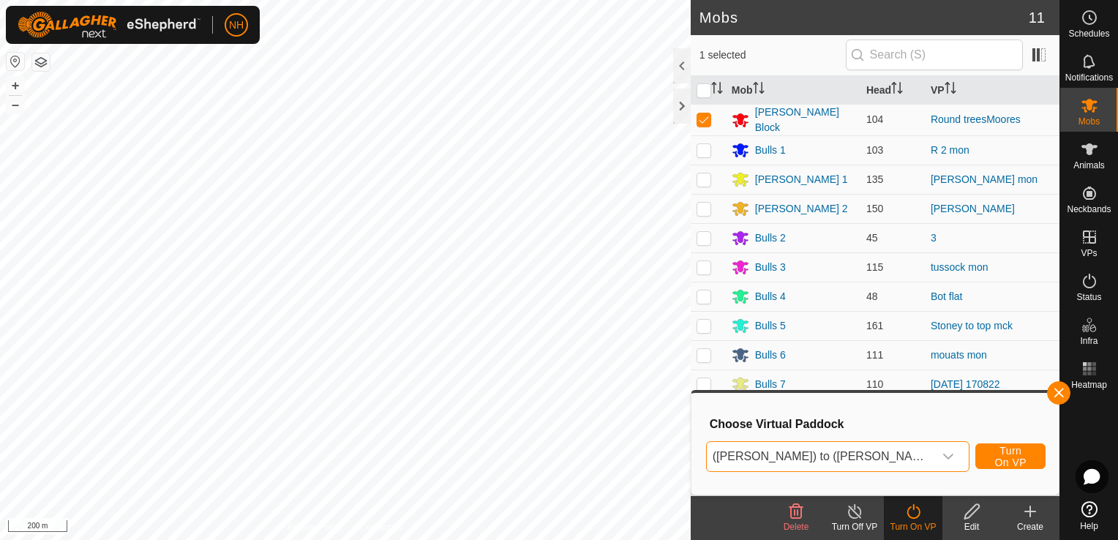
click at [800, 448] on span "([PERSON_NAME]) to ([PERSON_NAME] 1 - 1 Through Gate)" at bounding box center [821, 456] width 228 height 29
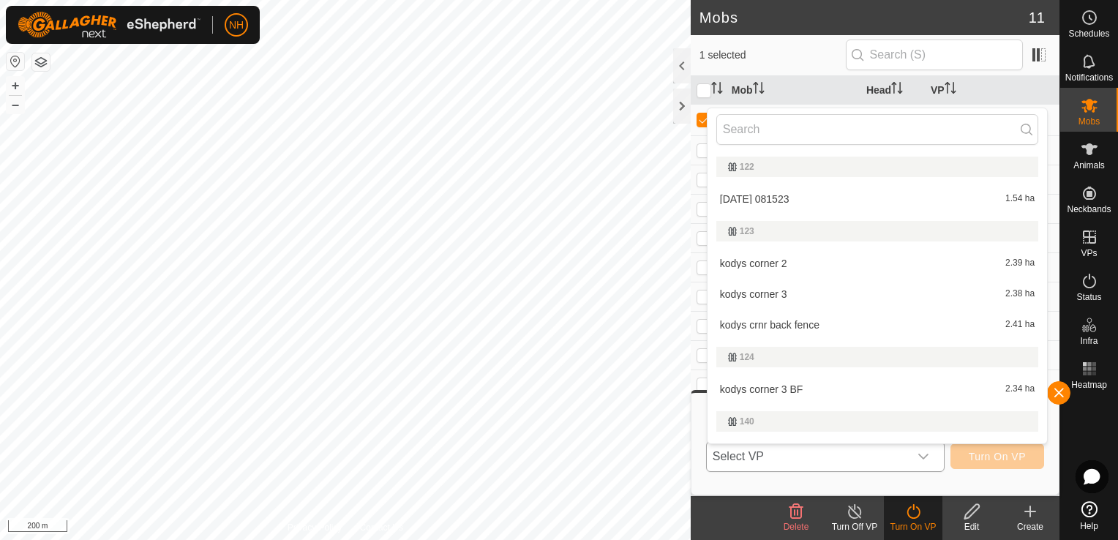
scroll to position [3317, 0]
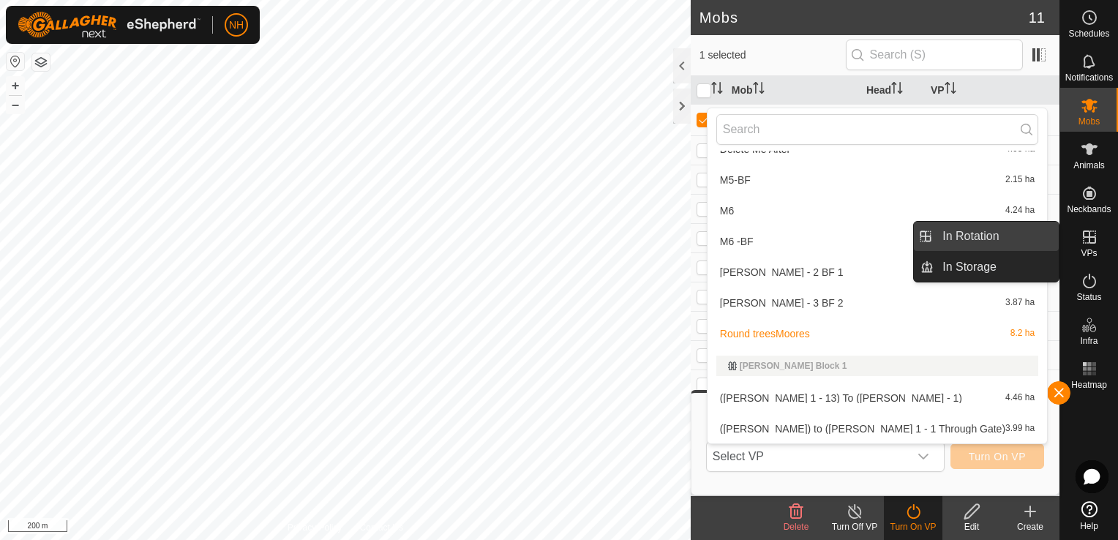
click at [1012, 238] on link "In Rotation" at bounding box center [996, 236] width 125 height 29
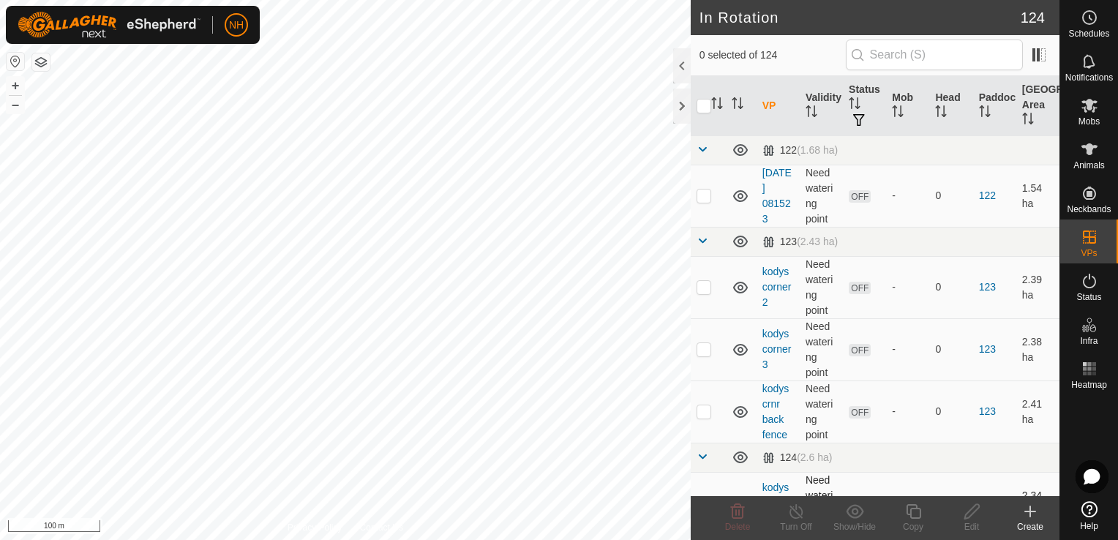
checkbox input "true"
click at [1032, 514] on icon at bounding box center [1030, 512] width 18 height 18
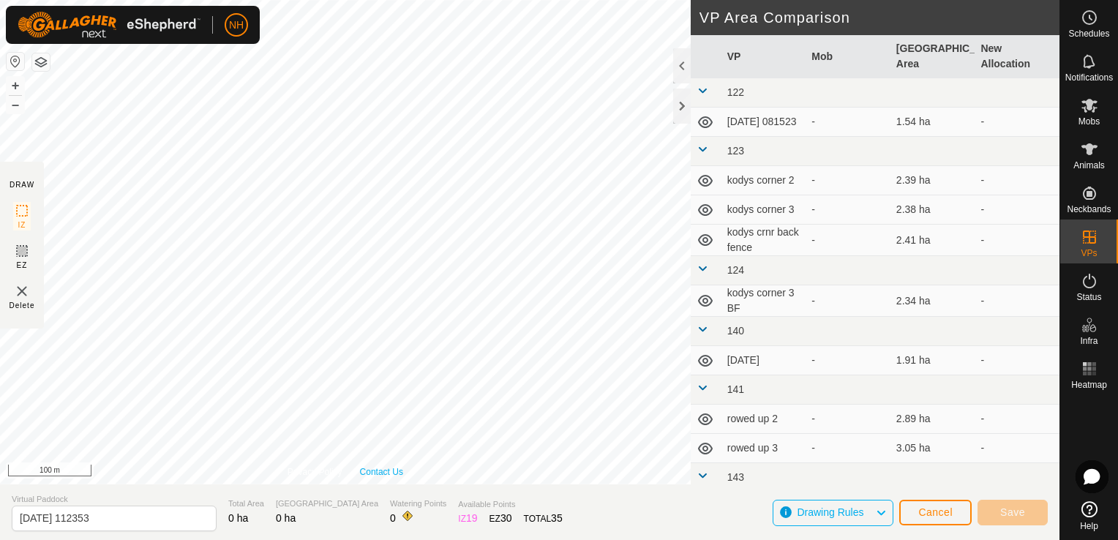
click at [368, 476] on link "Contact Us" at bounding box center [381, 471] width 43 height 13
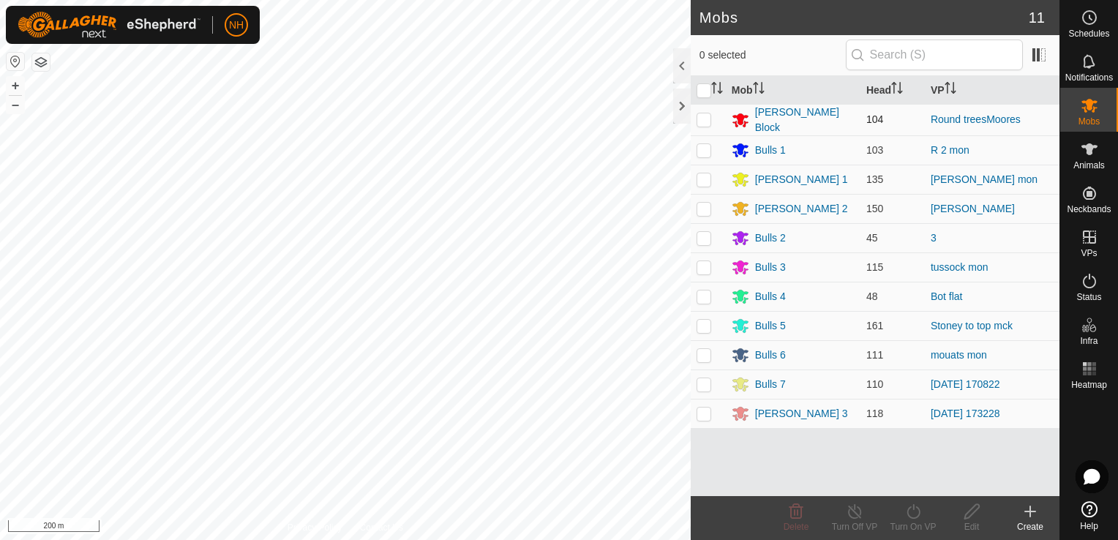
click at [704, 121] on p-checkbox at bounding box center [703, 119] width 15 height 12
checkbox input "true"
click at [913, 514] on icon at bounding box center [913, 512] width 18 height 18
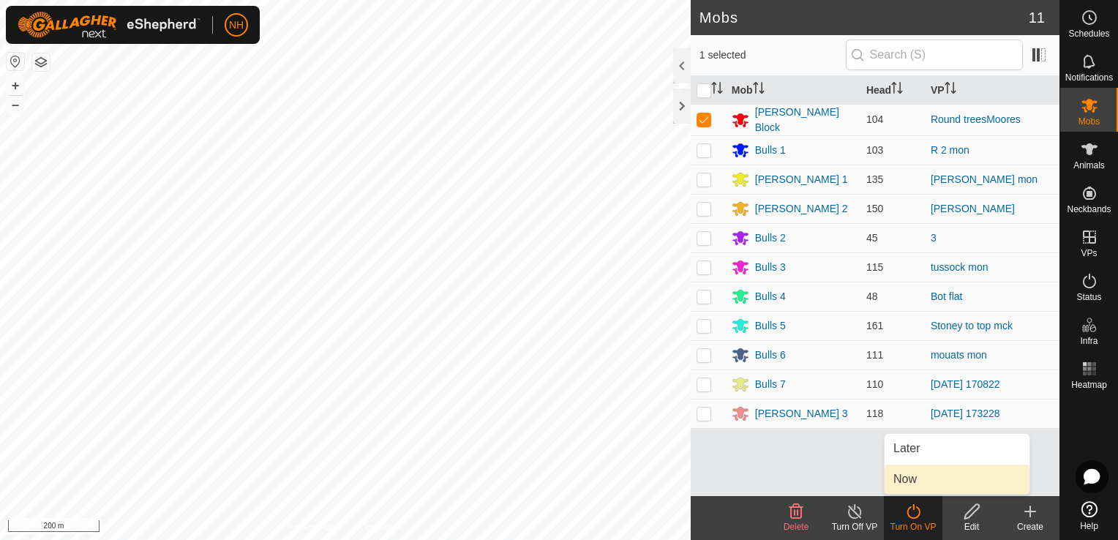
click at [904, 478] on link "Now" at bounding box center [956, 479] width 145 height 29
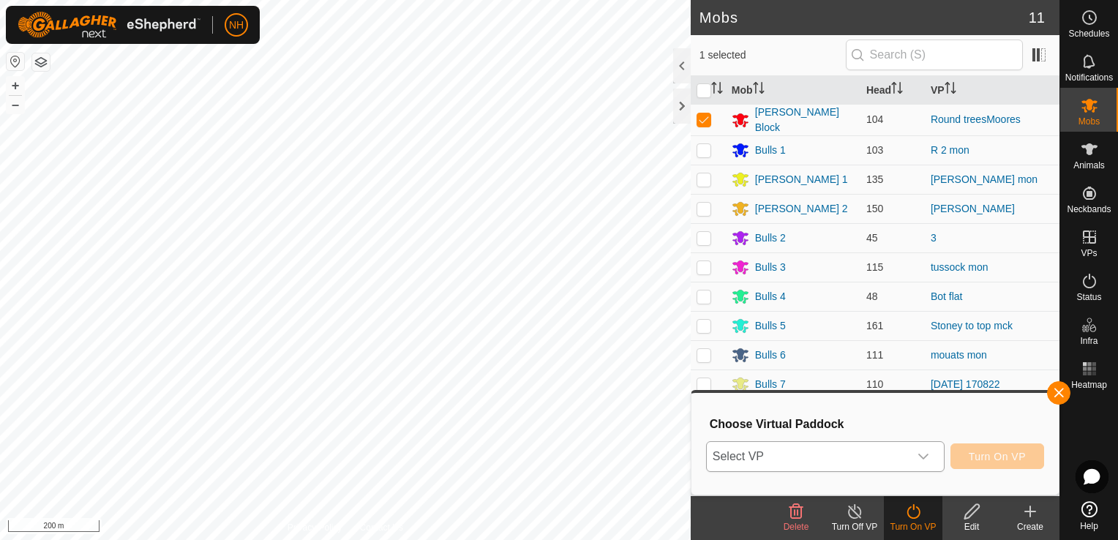
click at [843, 458] on span "Select VP" at bounding box center [808, 456] width 202 height 29
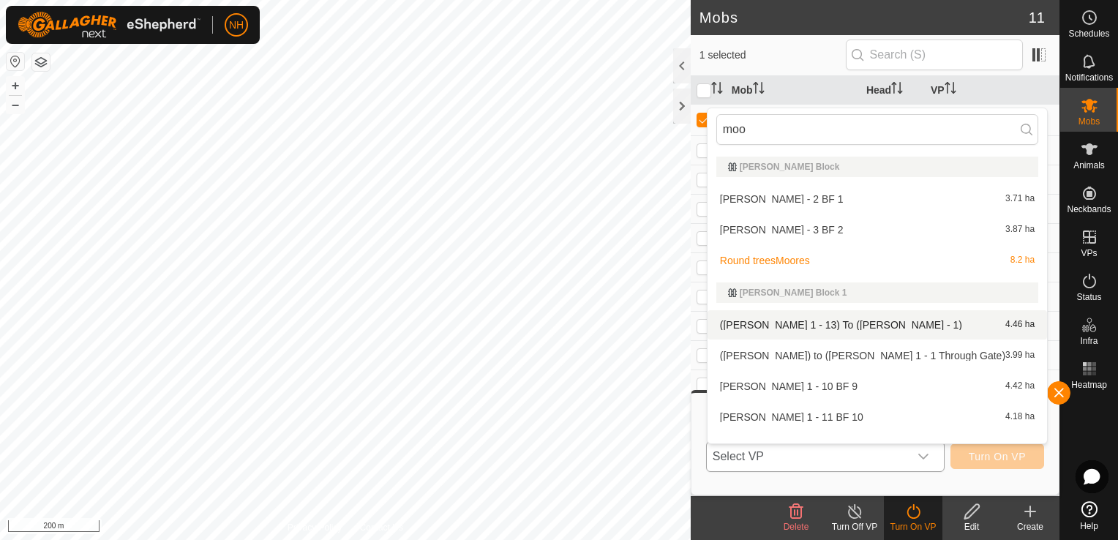
type input "moo"
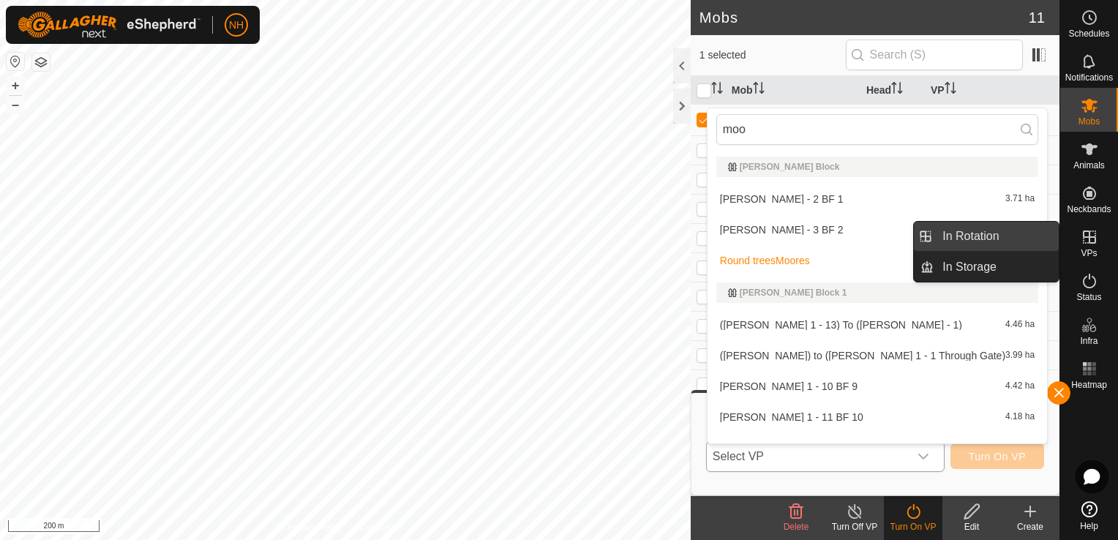
click at [975, 230] on link "In Rotation" at bounding box center [996, 236] width 125 height 29
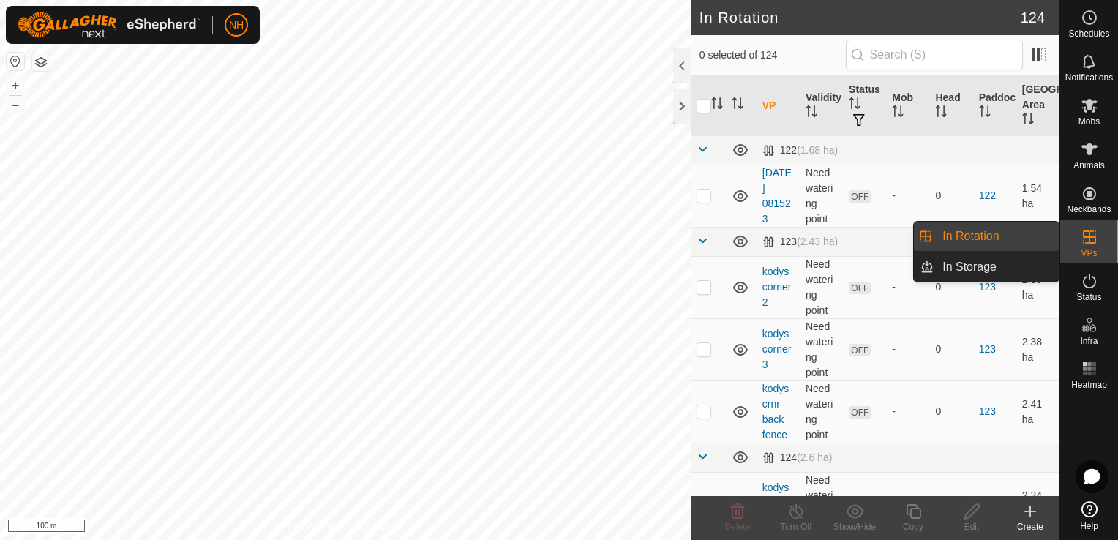
click at [983, 230] on link "In Rotation" at bounding box center [996, 236] width 125 height 29
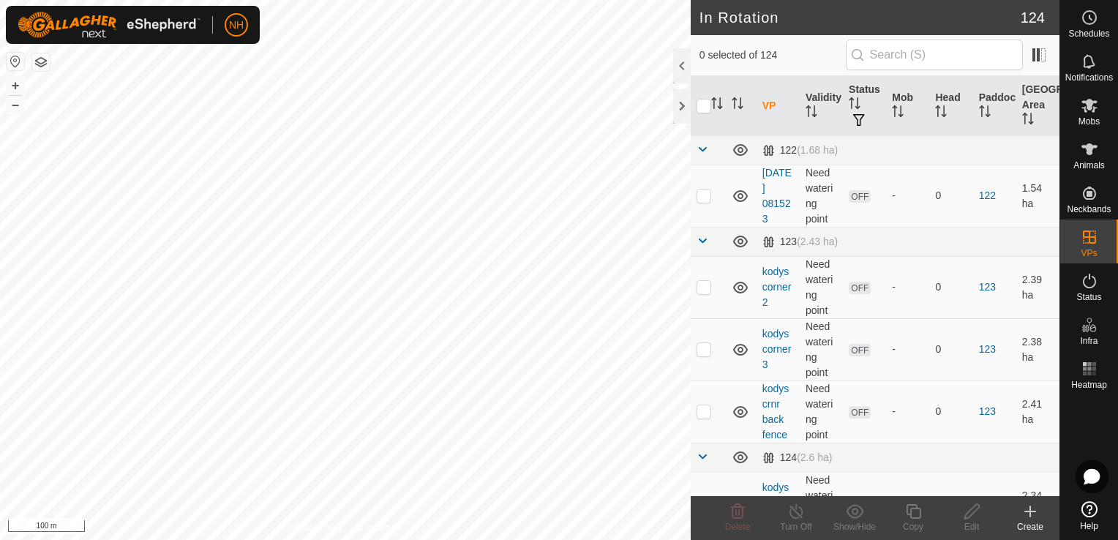
click at [1025, 514] on icon at bounding box center [1030, 512] width 18 height 18
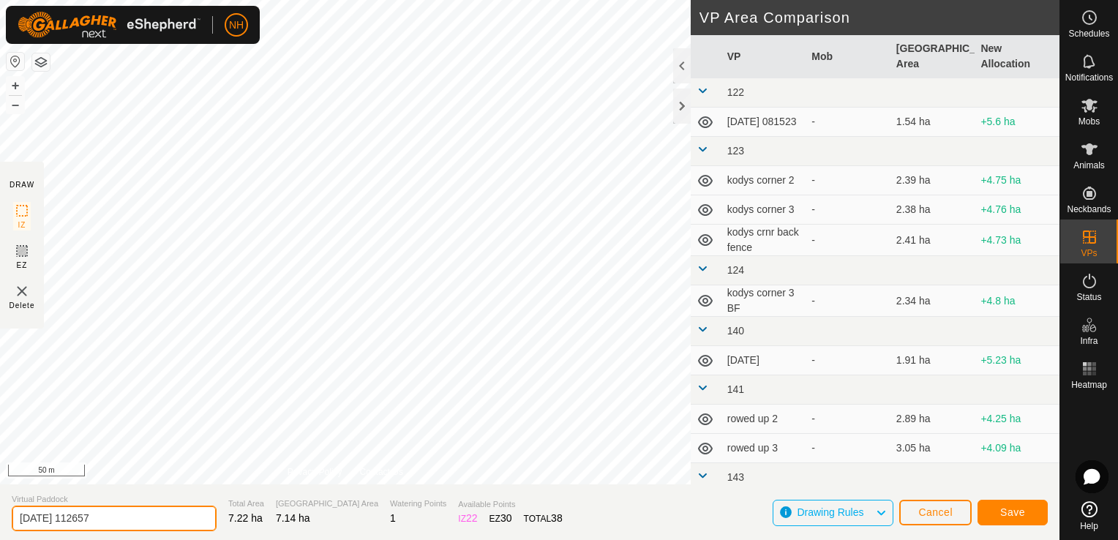
click at [143, 518] on input "2025-08-25 112657" at bounding box center [114, 519] width 205 height 26
type input "2"
type input "moores mon"
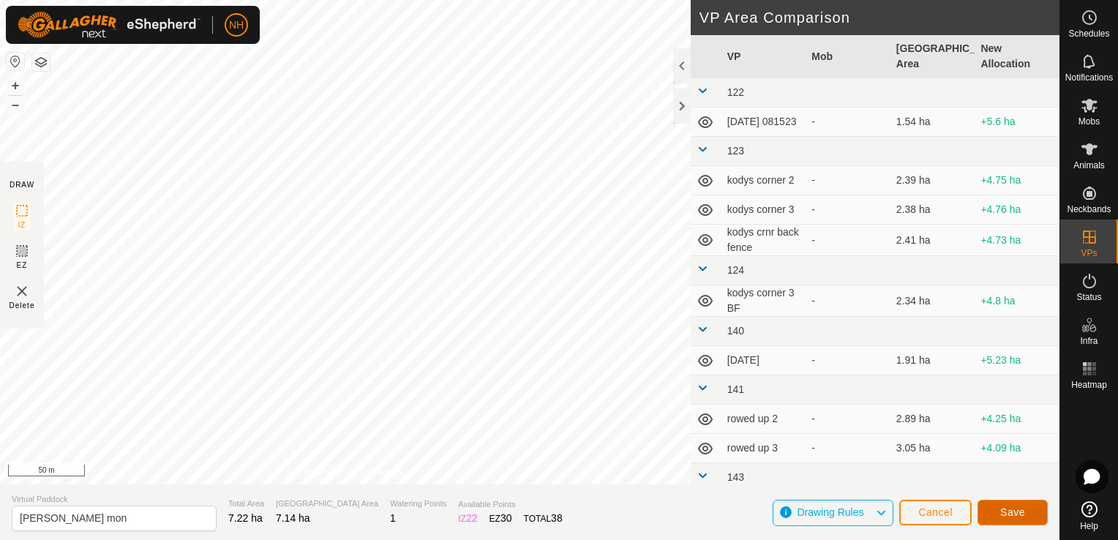
click at [1017, 508] on span "Save" at bounding box center [1012, 512] width 25 height 12
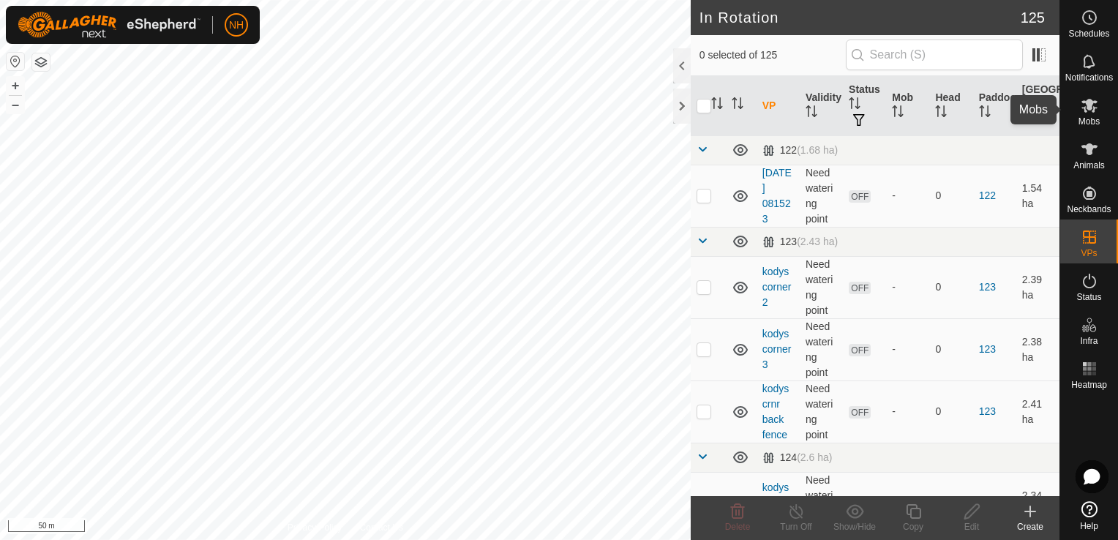
click at [1090, 107] on icon at bounding box center [1089, 106] width 16 height 14
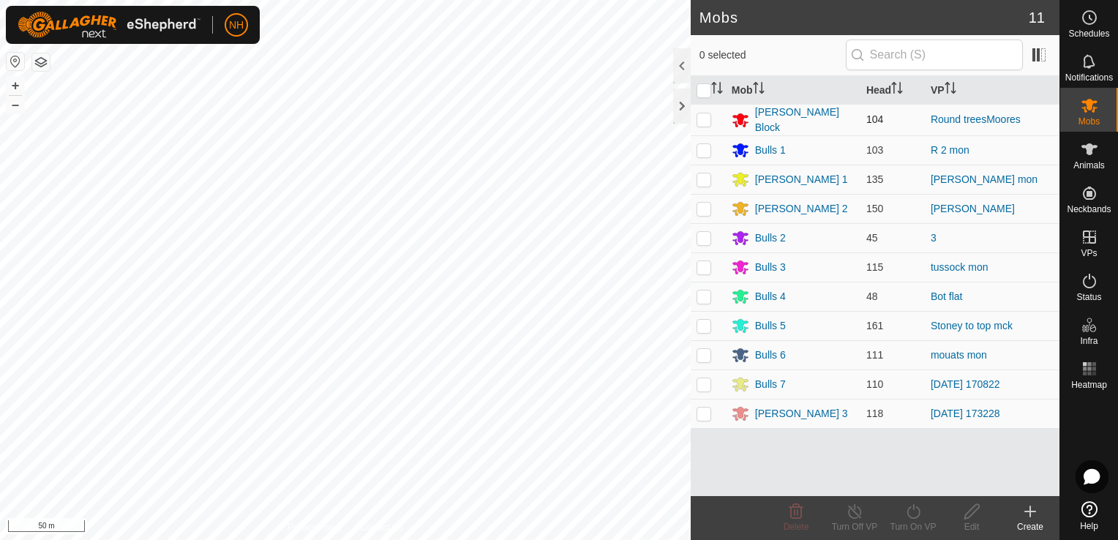
click at [699, 119] on p-checkbox at bounding box center [703, 119] width 15 height 12
checkbox input "true"
click at [916, 516] on icon at bounding box center [913, 512] width 18 height 18
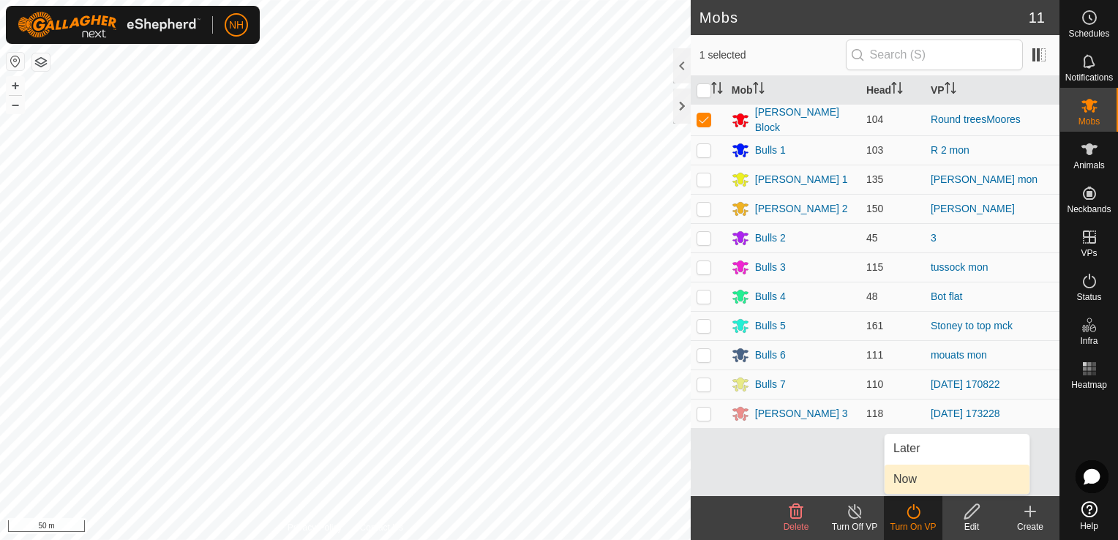
click at [912, 473] on link "Now" at bounding box center [956, 479] width 145 height 29
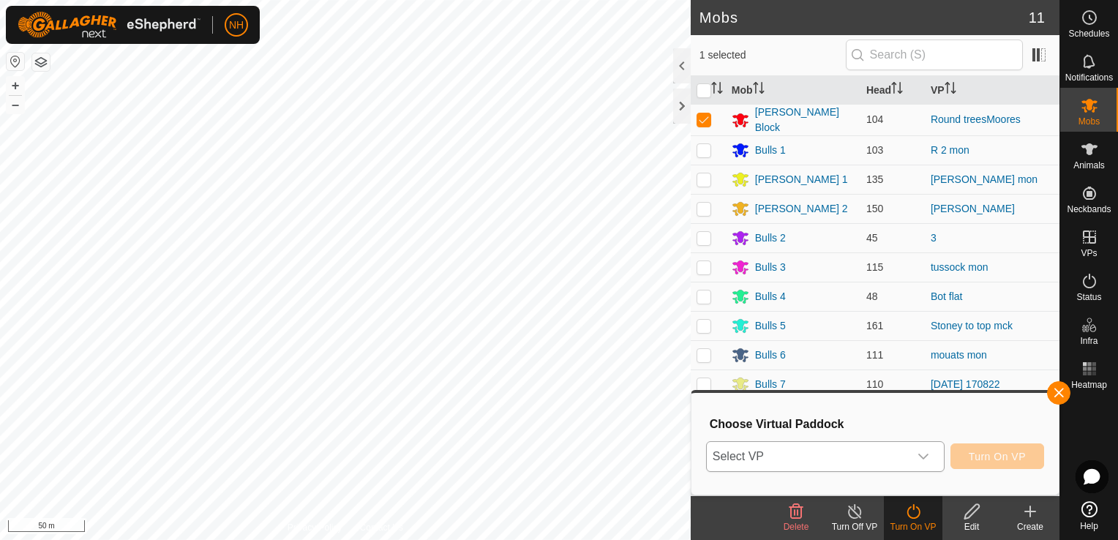
click at [849, 460] on span "Select VP" at bounding box center [808, 456] width 202 height 29
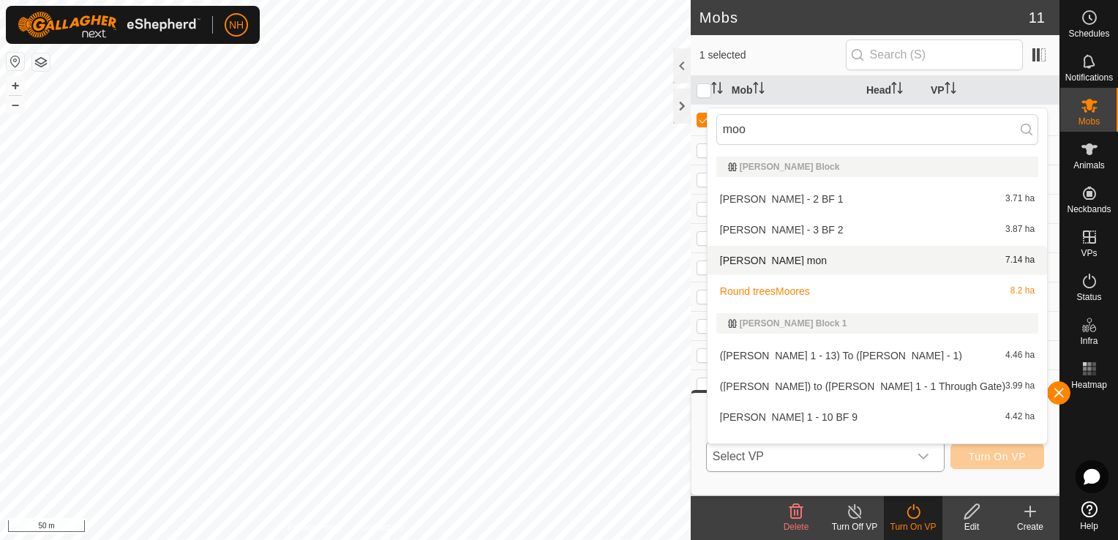
type input "moo"
click at [785, 260] on li "moores mon 7.14 ha" at bounding box center [876, 260] width 339 height 29
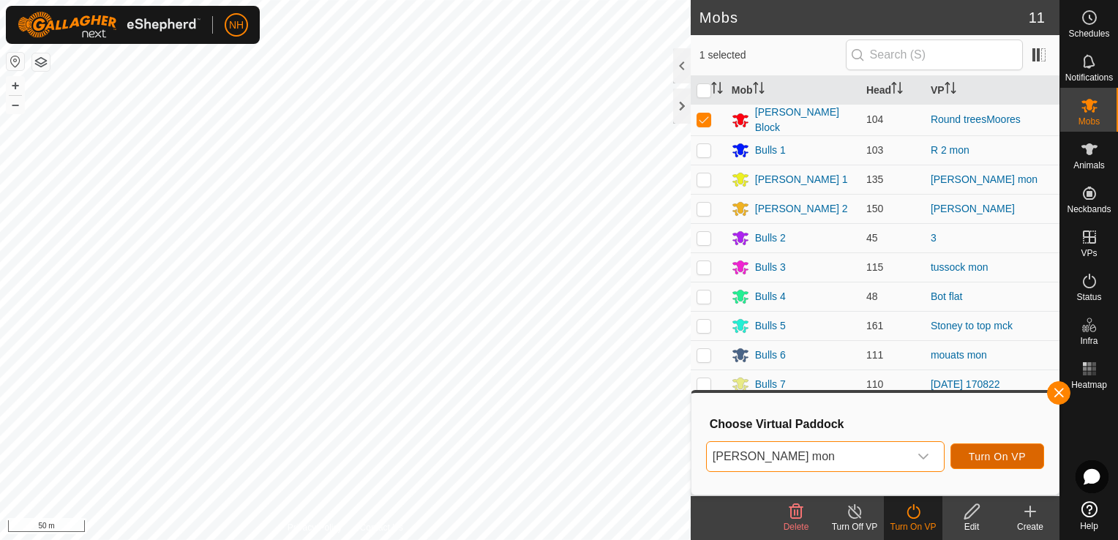
click at [980, 455] on span "Turn On VP" at bounding box center [997, 457] width 57 height 12
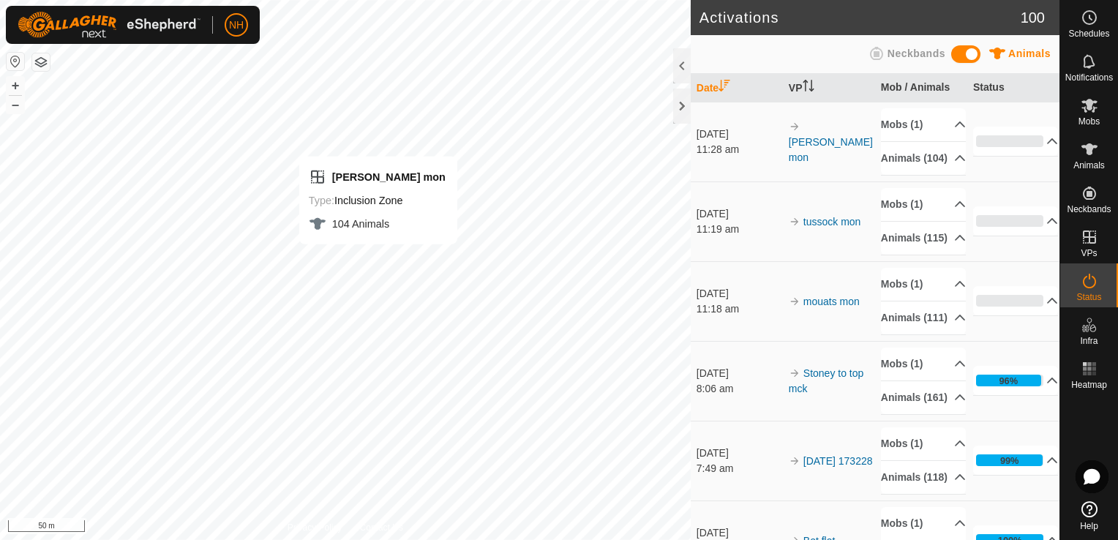
scroll to position [146, 0]
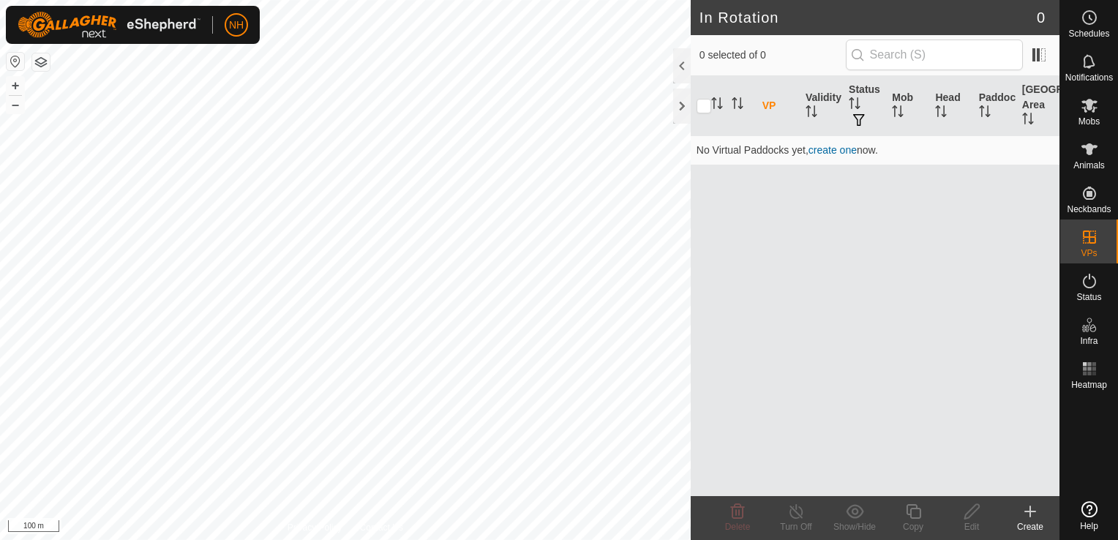
click at [1029, 516] on icon at bounding box center [1030, 512] width 18 height 18
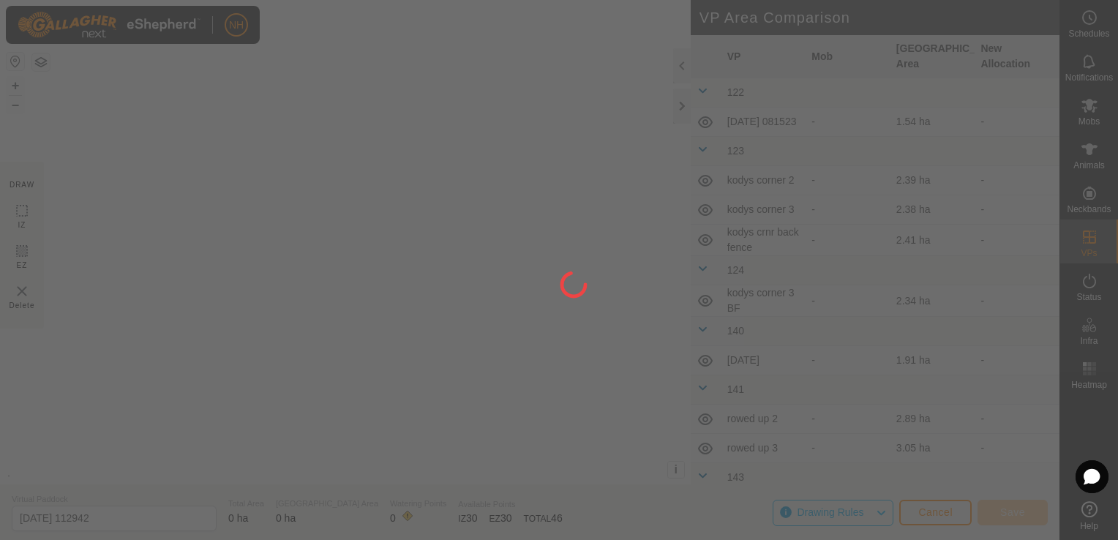
click at [1027, 511] on div at bounding box center [559, 270] width 1118 height 540
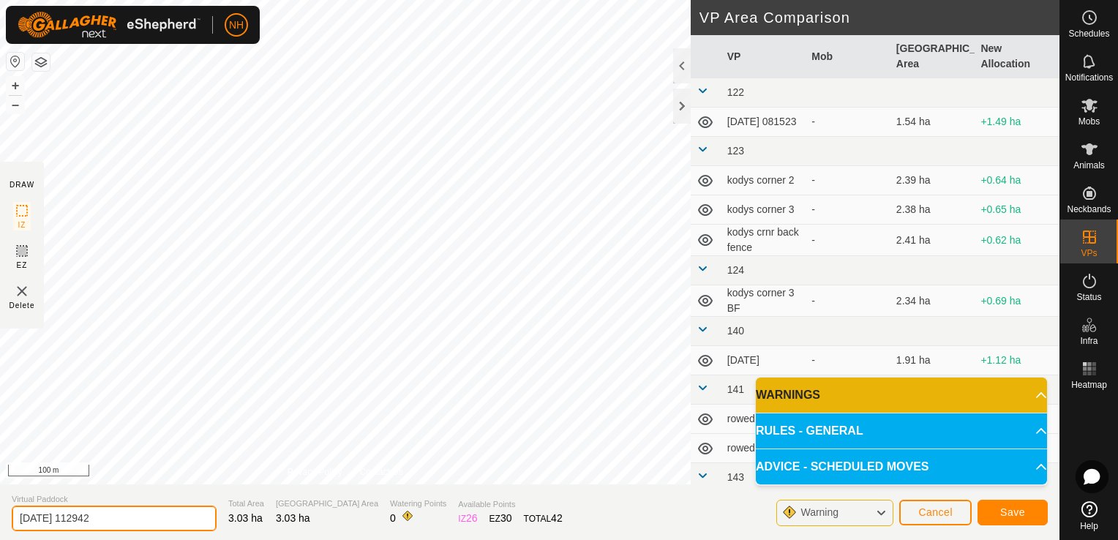
click at [123, 522] on input "2025-08-25 112942" at bounding box center [114, 519] width 205 height 26
type input "2"
type input "mulvey tues"
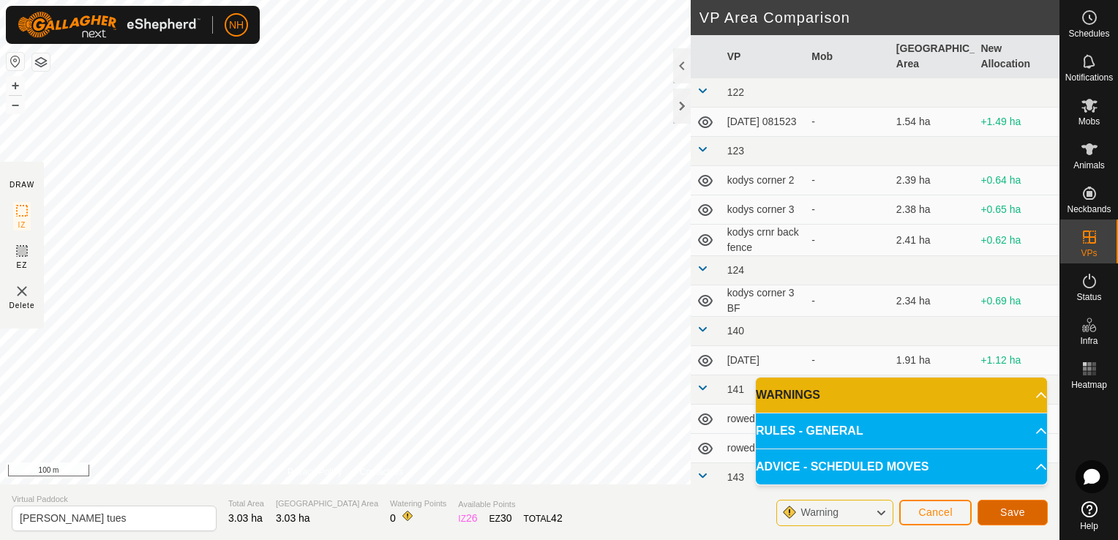
click at [1020, 508] on span "Save" at bounding box center [1012, 512] width 25 height 12
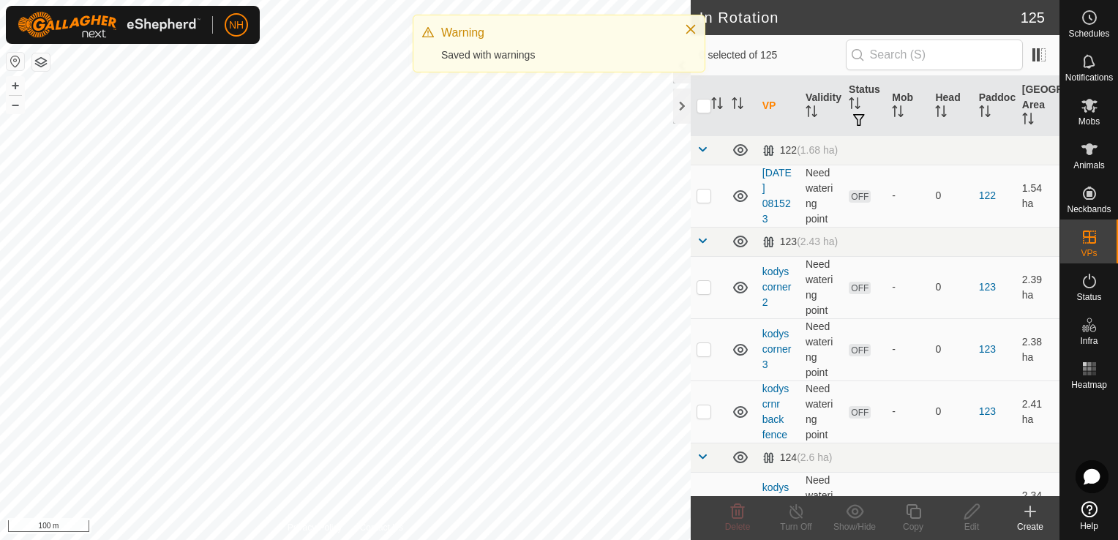
click at [1031, 517] on icon at bounding box center [1030, 512] width 18 height 18
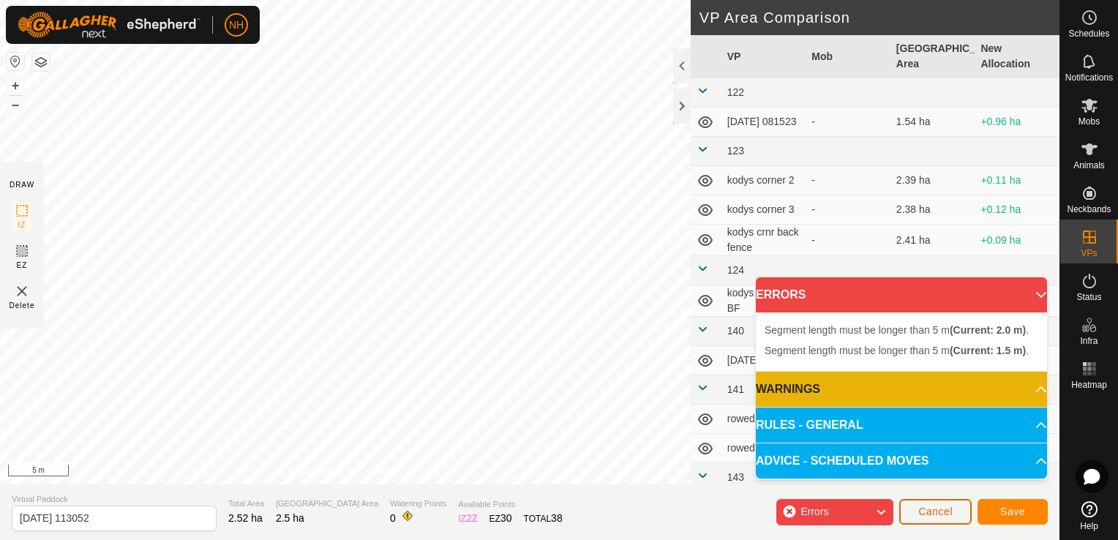
click at [933, 511] on span "Cancel" at bounding box center [935, 512] width 34 height 12
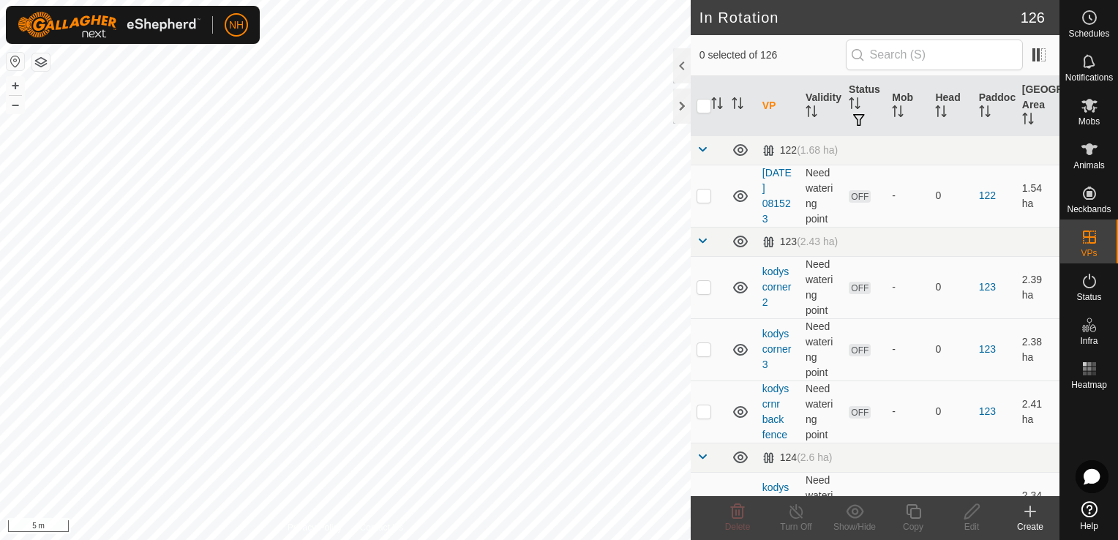
click at [1031, 516] on icon at bounding box center [1030, 512] width 18 height 18
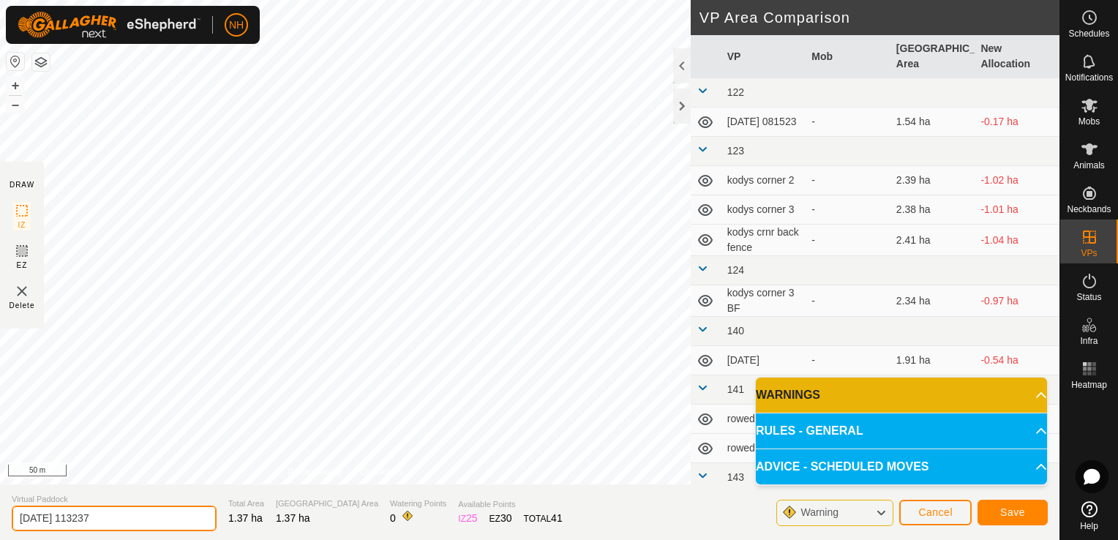
click at [138, 524] on input "2025-08-25 113237" at bounding box center [114, 519] width 205 height 26
type input "2"
type input "moores wed"
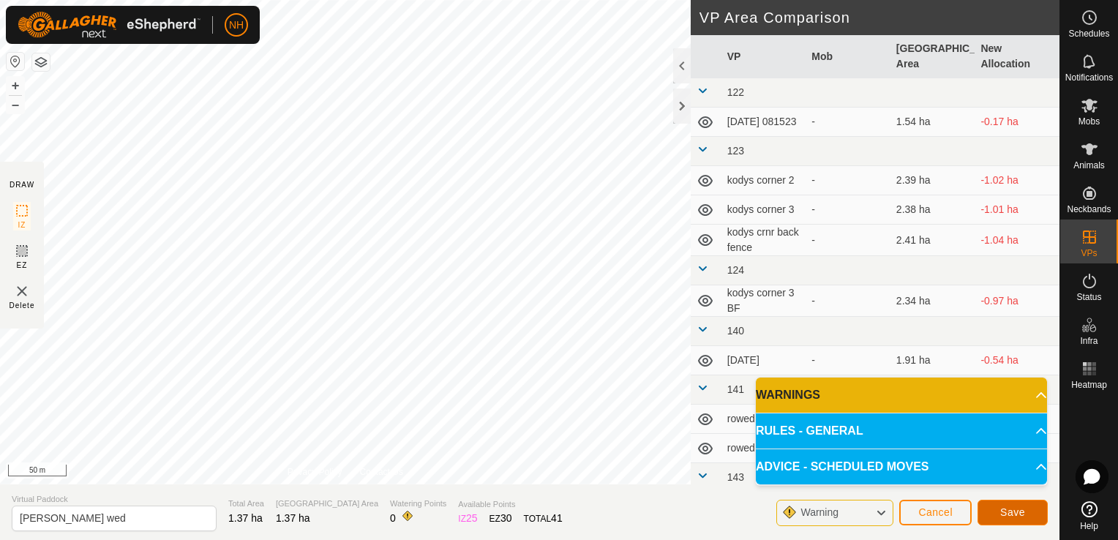
click at [999, 511] on button "Save" at bounding box center [1012, 513] width 70 height 26
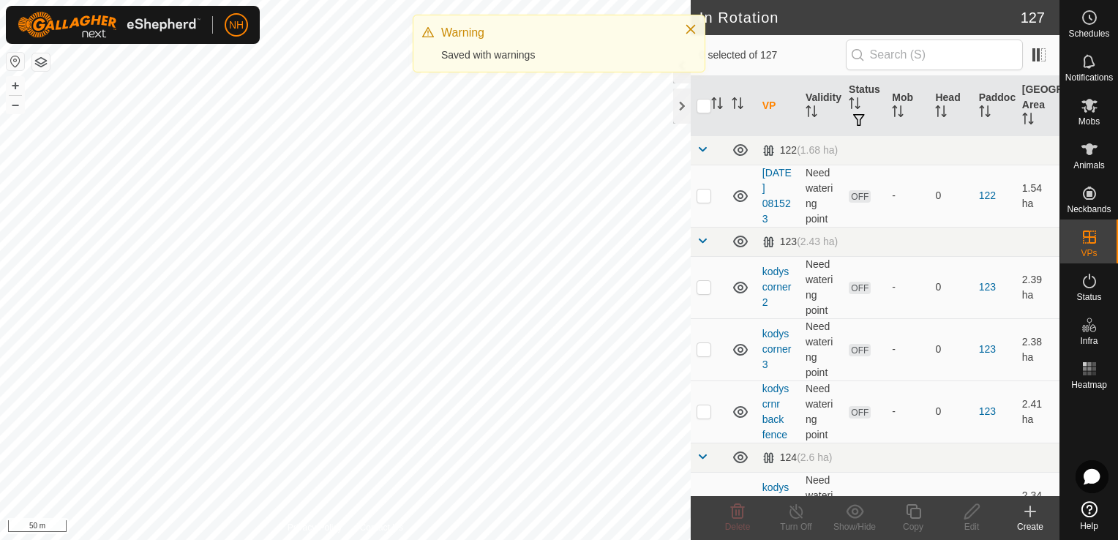
click at [1029, 511] on icon at bounding box center [1030, 511] width 10 height 0
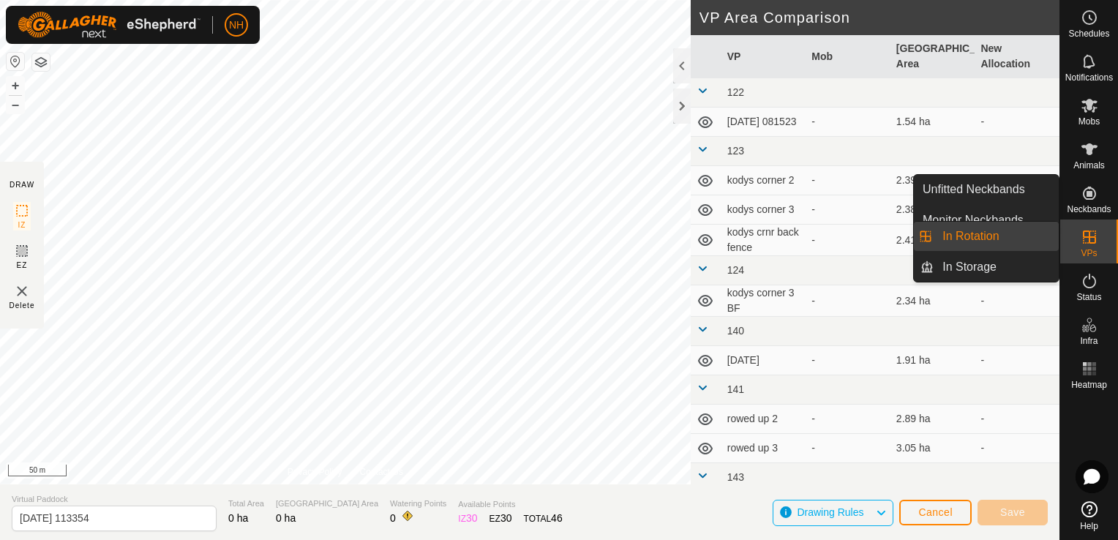
click at [980, 237] on link "In Rotation" at bounding box center [996, 236] width 125 height 29
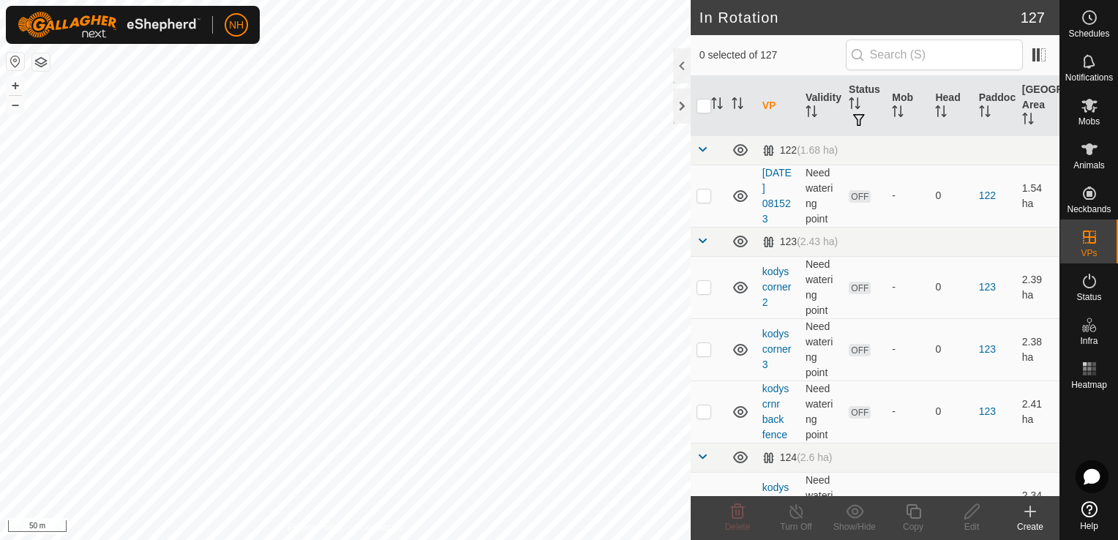
click at [1027, 514] on icon at bounding box center [1030, 512] width 18 height 18
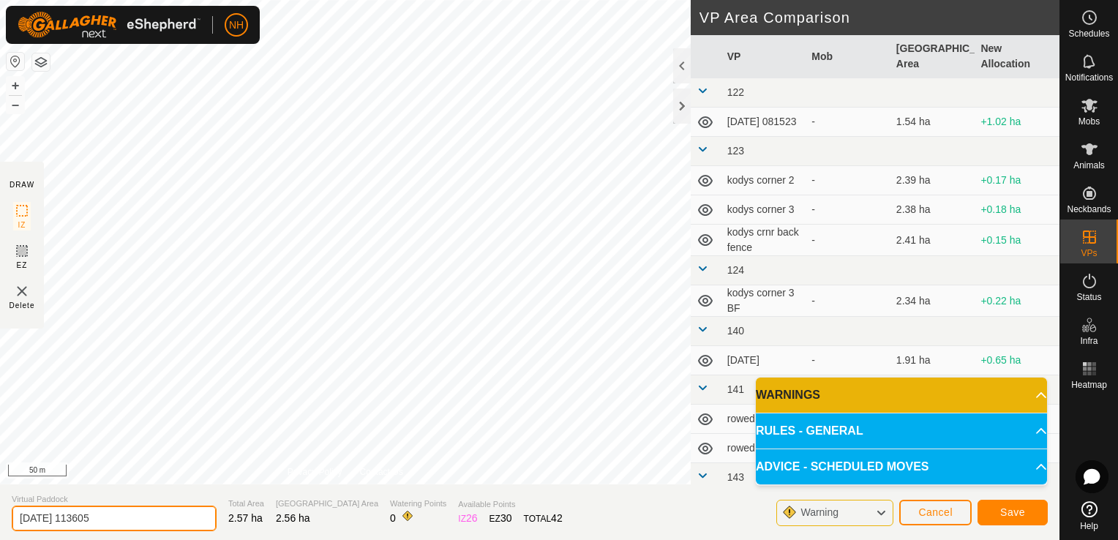
click at [126, 519] on input "2025-08-25 113605" at bounding box center [114, 519] width 205 height 26
click at [132, 519] on input "2025-08-25 113605" at bounding box center [114, 519] width 205 height 26
type input "2"
type input "mulvery thurs"
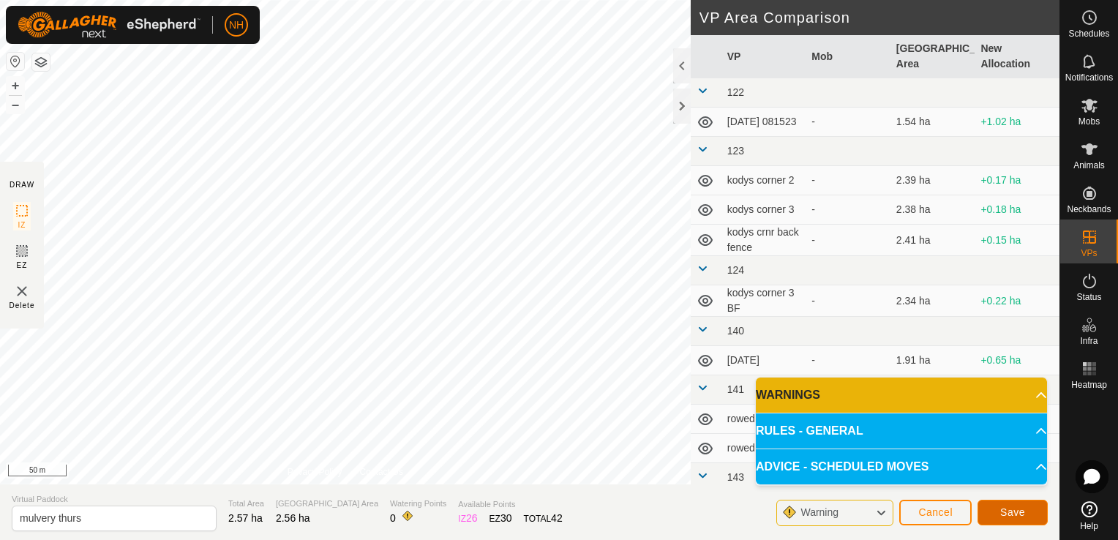
click at [1004, 514] on span "Save" at bounding box center [1012, 512] width 25 height 12
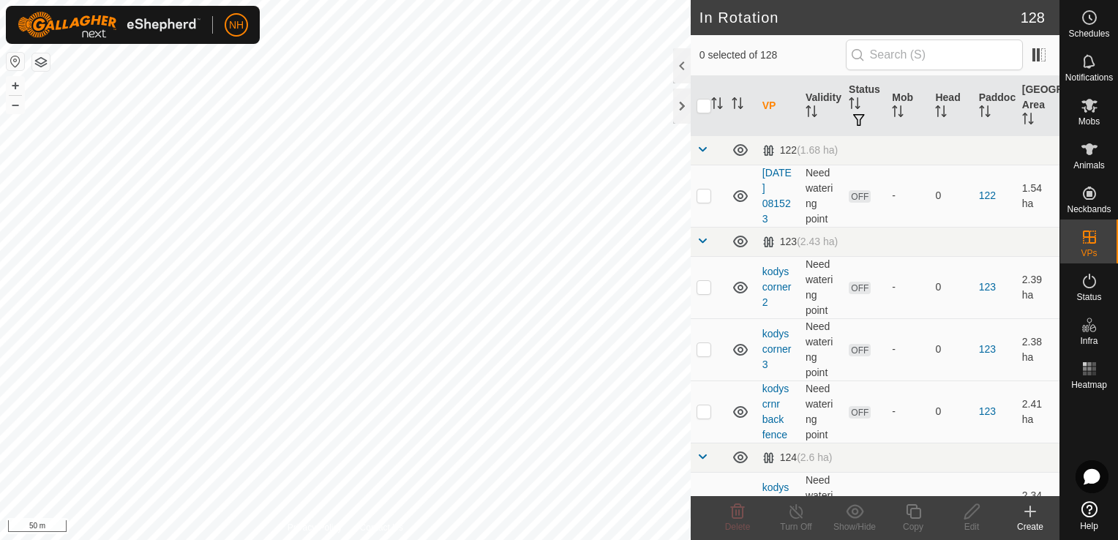
click at [1032, 511] on icon at bounding box center [1030, 511] width 10 height 0
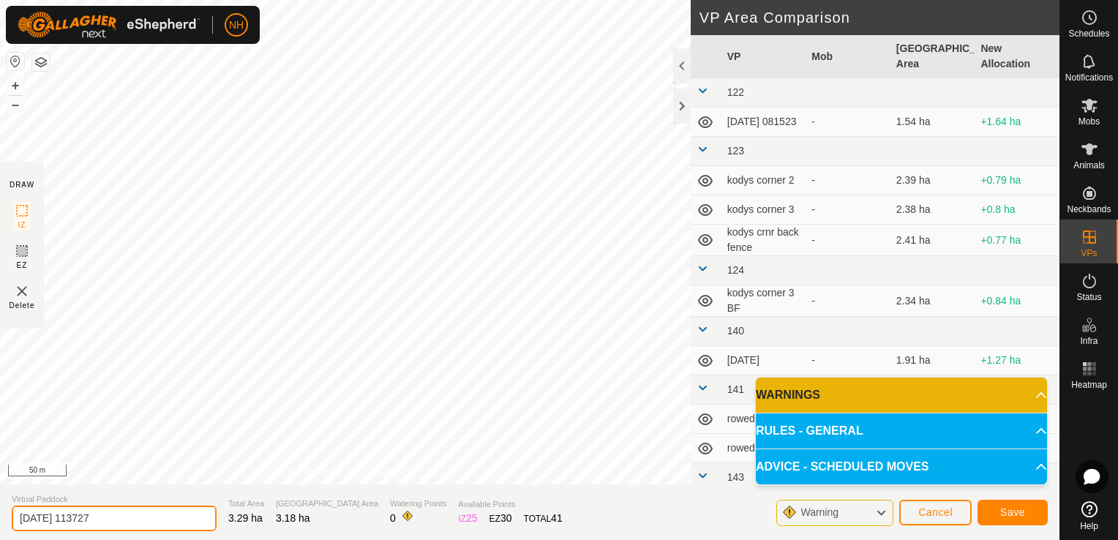
click at [140, 520] on input "2025-08-25 113727" at bounding box center [114, 519] width 205 height 26
type input "2"
type input "mulvey friday"
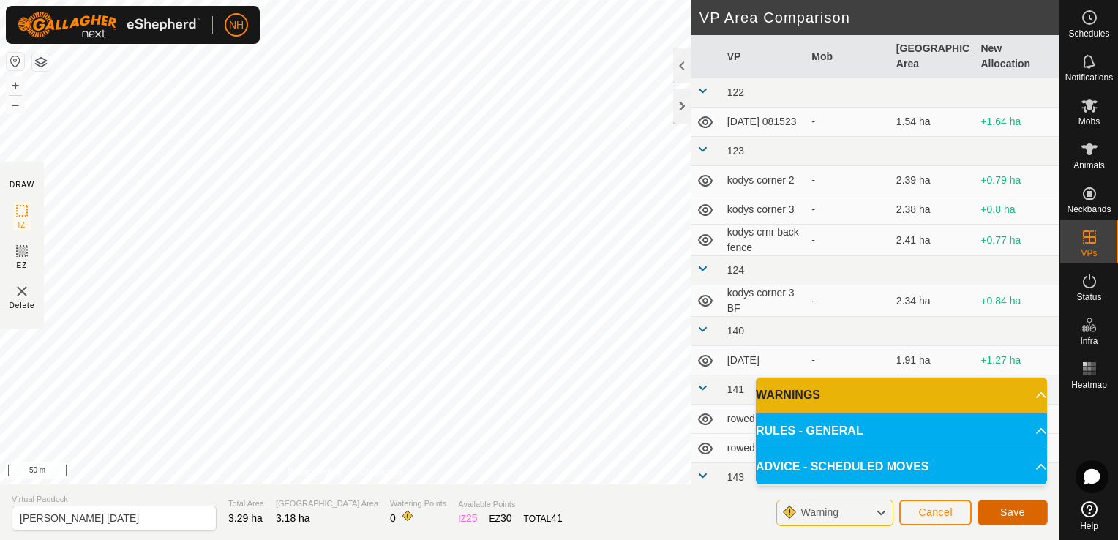
click at [1018, 511] on span "Save" at bounding box center [1012, 512] width 25 height 12
